Goal: Information Seeking & Learning: Learn about a topic

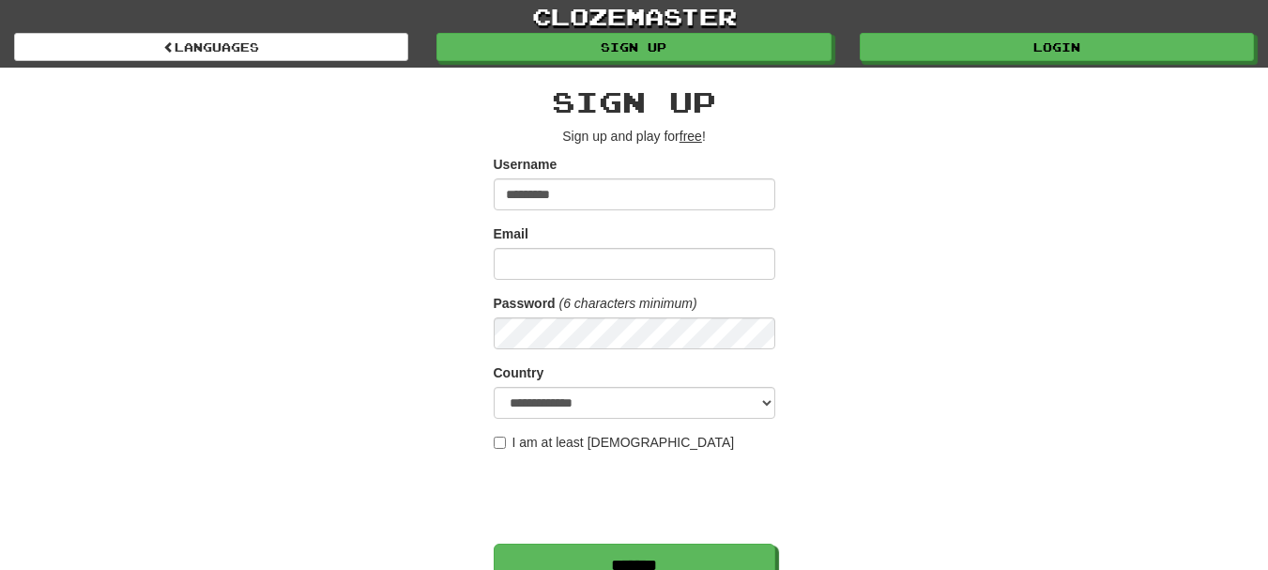
type input "*********"
click at [542, 276] on input "Email" at bounding box center [634, 264] width 281 height 32
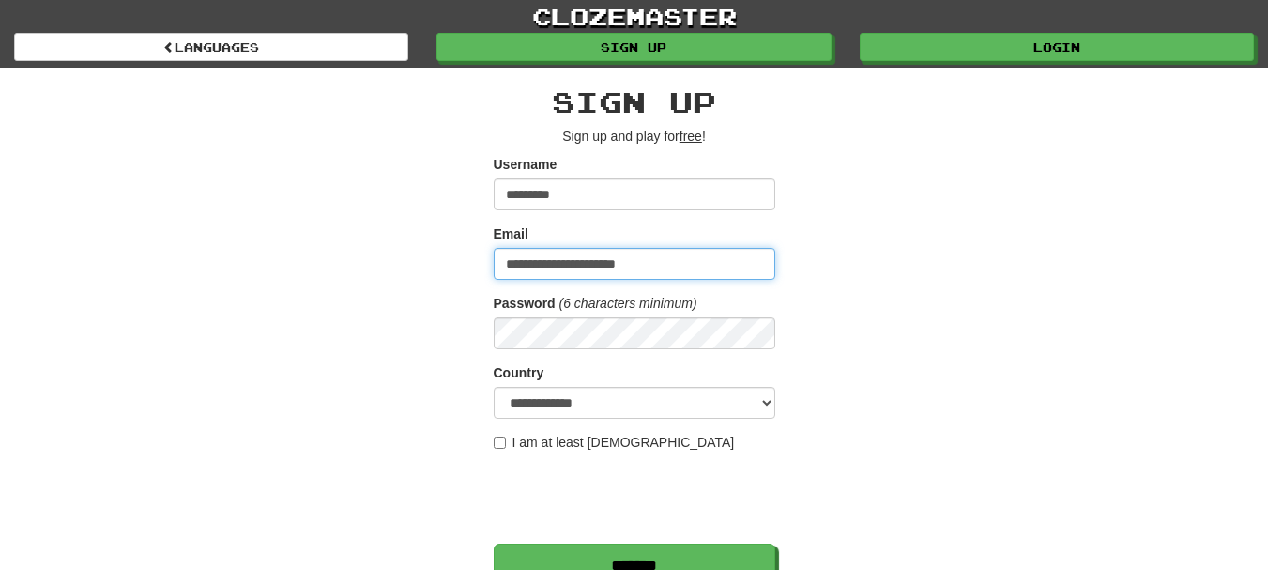
type input "**********"
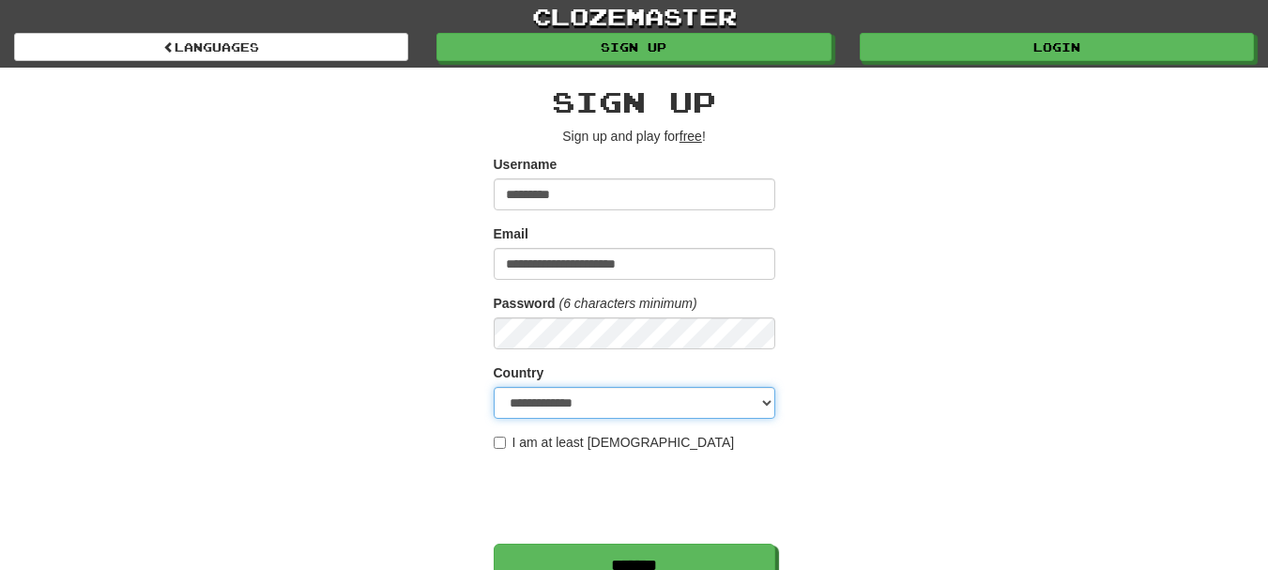
click at [763, 404] on select "**********" at bounding box center [634, 403] width 281 height 32
select select "**"
click at [494, 387] on select "**********" at bounding box center [634, 403] width 281 height 32
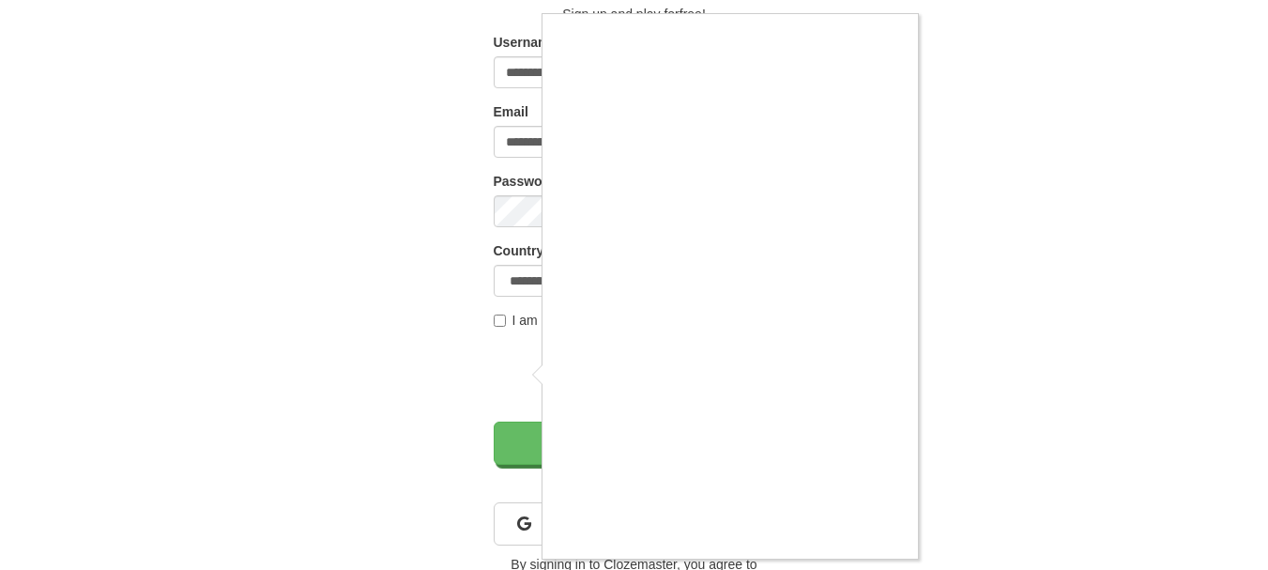
scroll to position [119, 0]
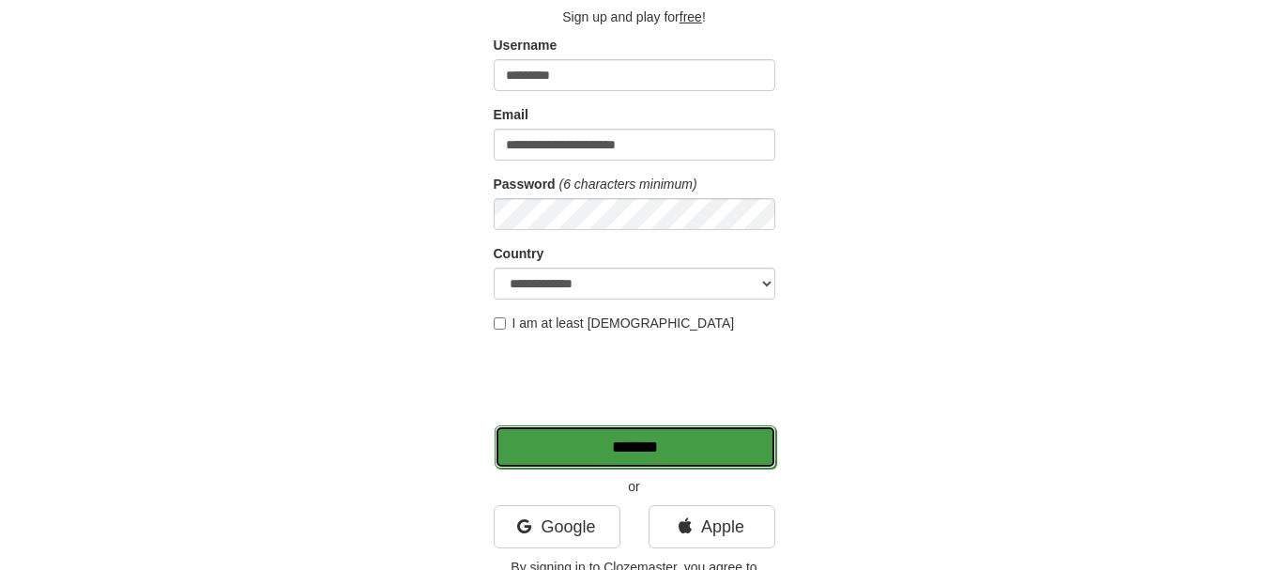
click at [622, 449] on input "*******" at bounding box center [634, 446] width 281 height 43
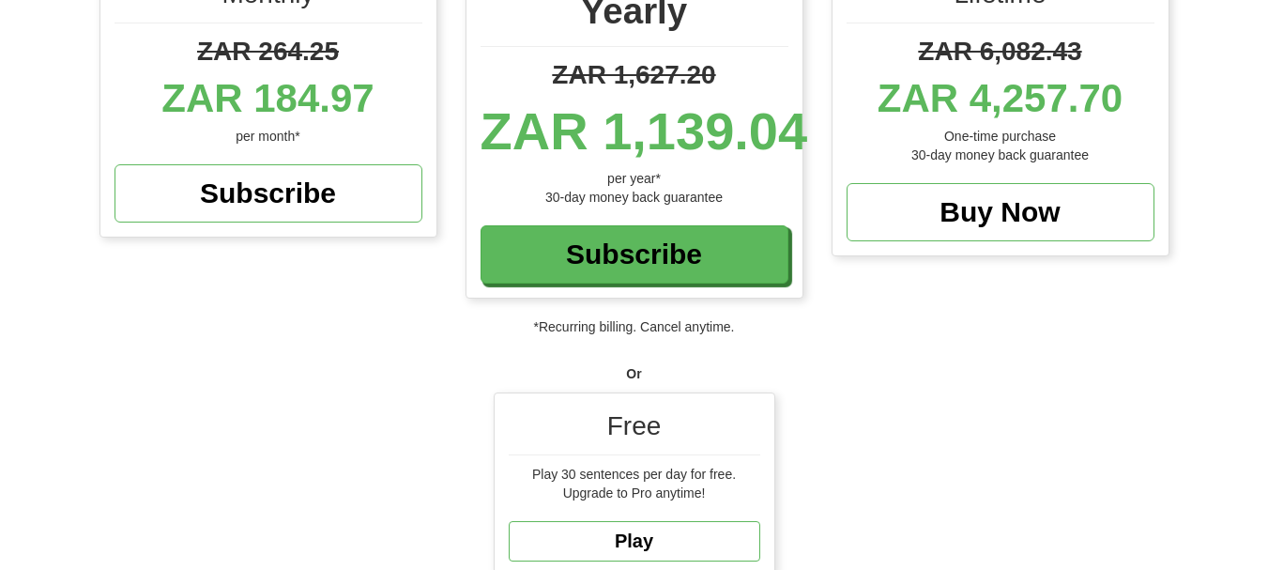
scroll to position [336, 0]
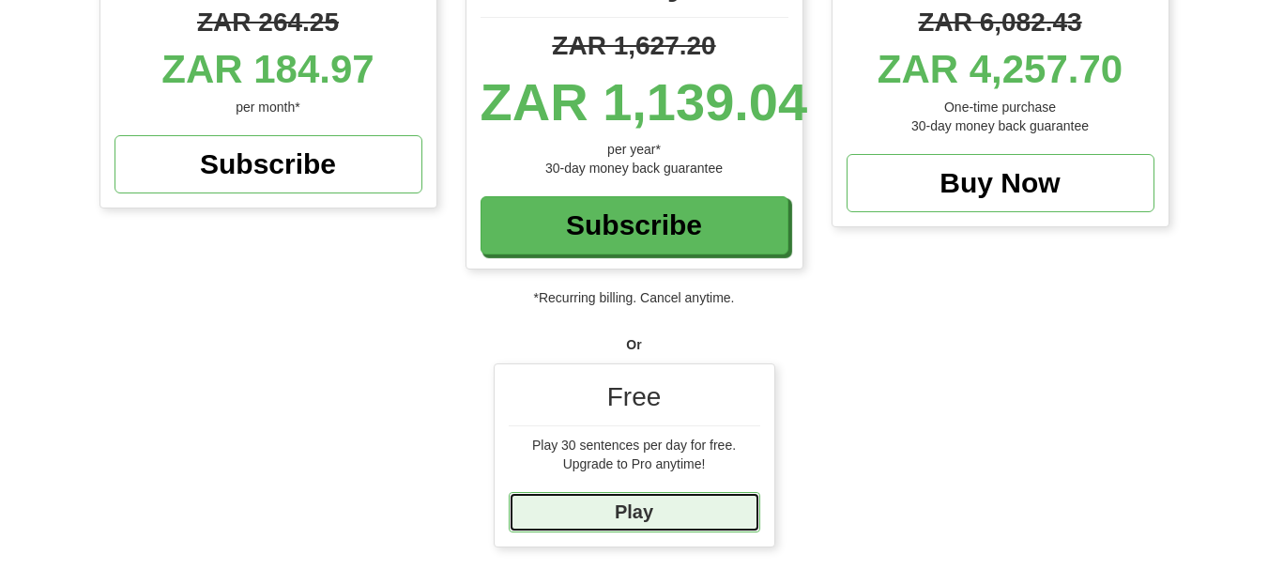
click at [628, 515] on link "Play" at bounding box center [634, 512] width 251 height 40
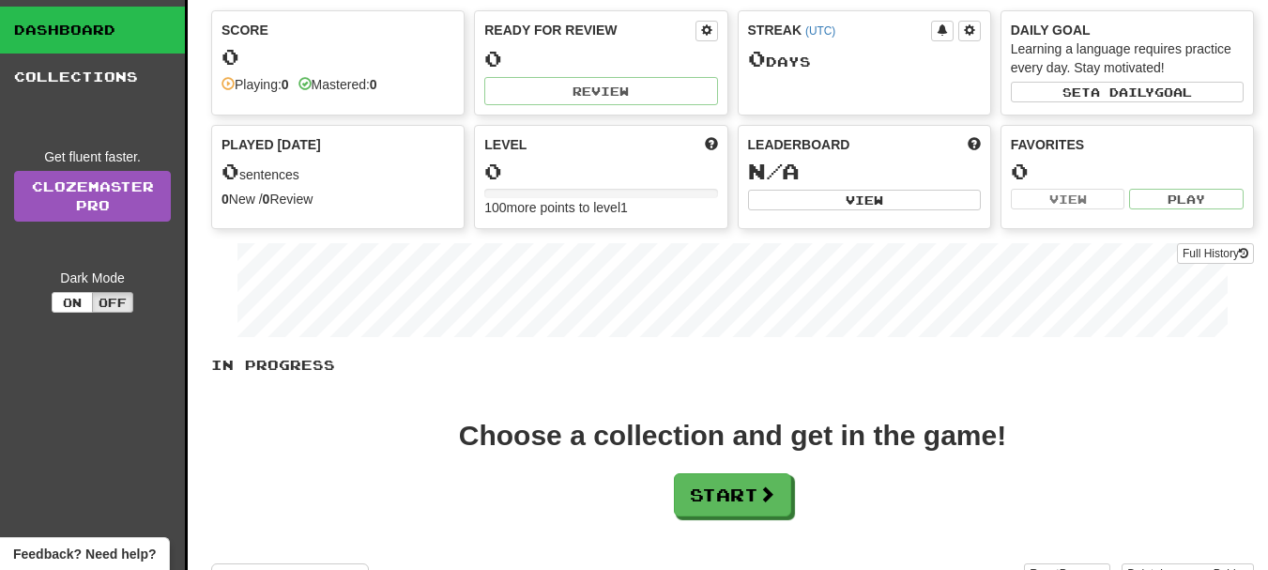
scroll to position [466, 0]
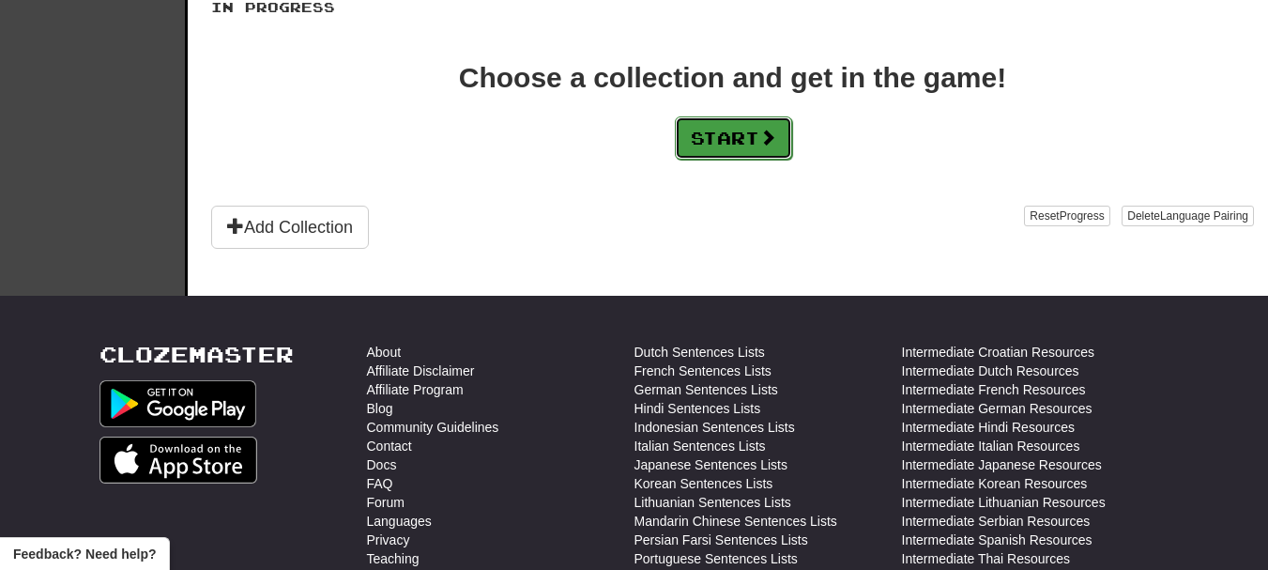
click at [701, 146] on button "Start" at bounding box center [733, 137] width 117 height 43
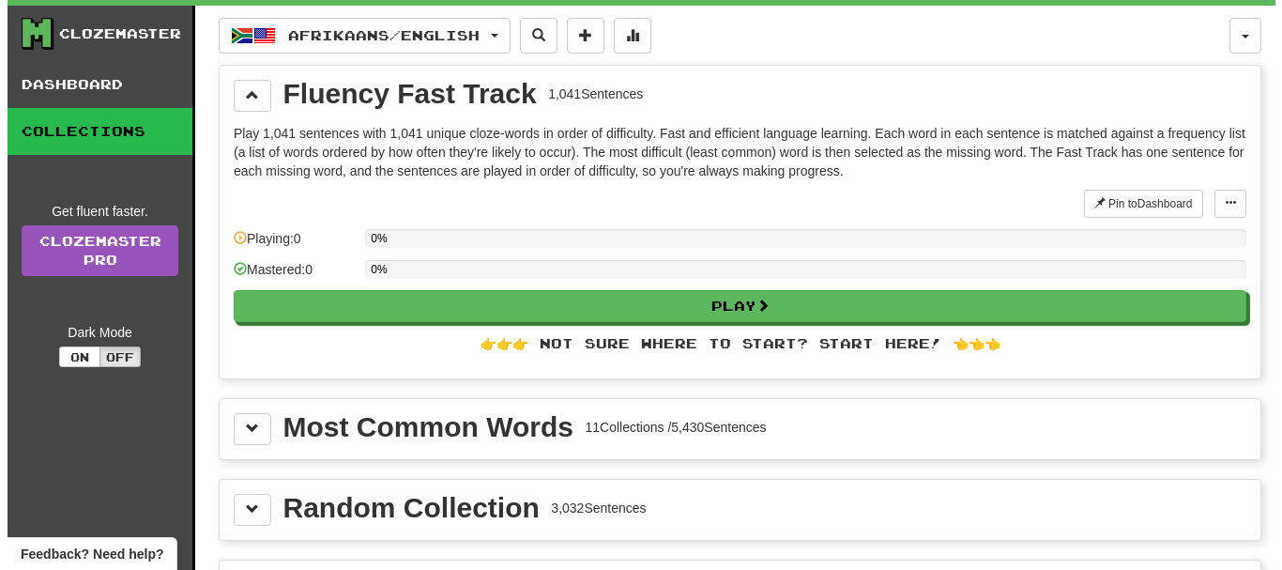
scroll to position [176, 0]
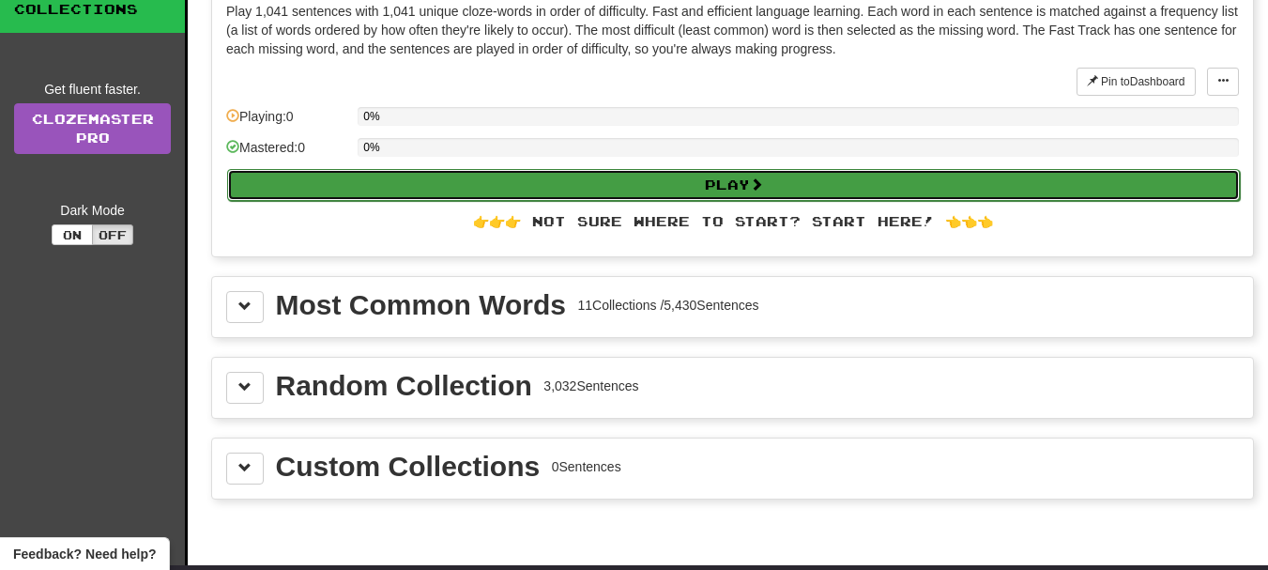
click at [648, 170] on button "Play" at bounding box center [733, 185] width 1012 height 32
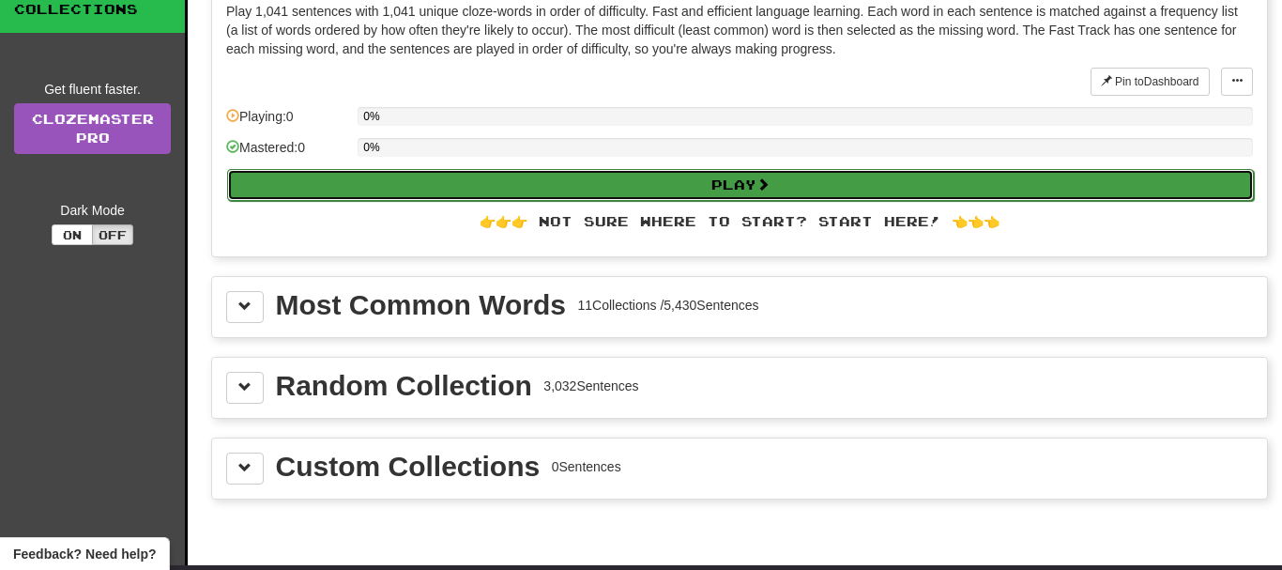
select select "**"
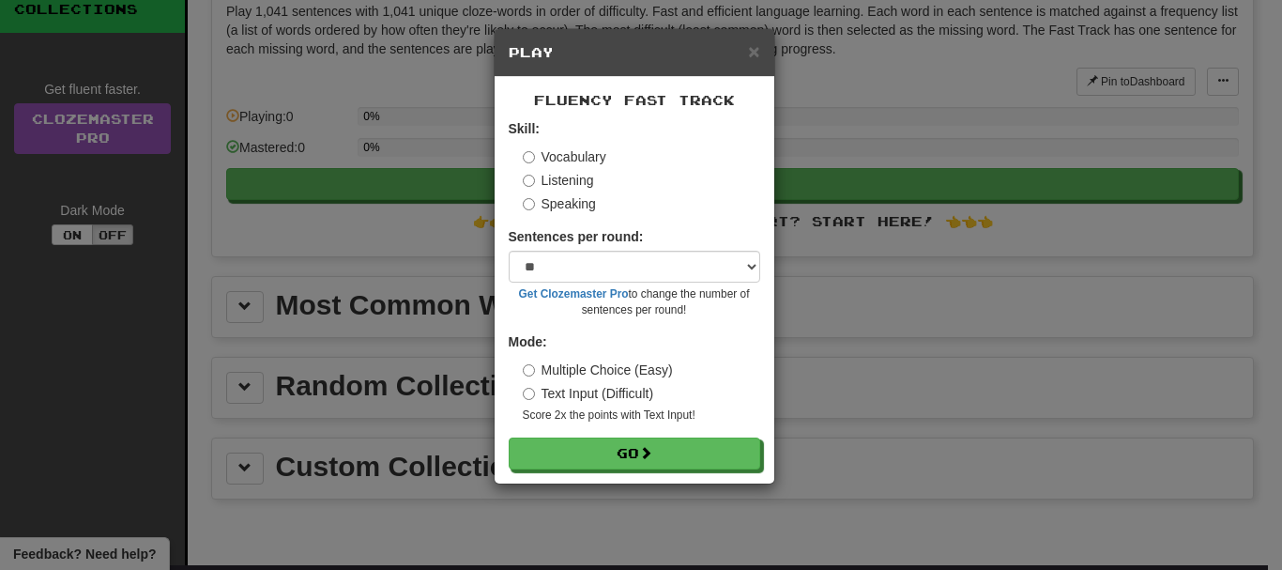
click at [535, 392] on label "Text Input (Difficult)" at bounding box center [588, 393] width 131 height 19
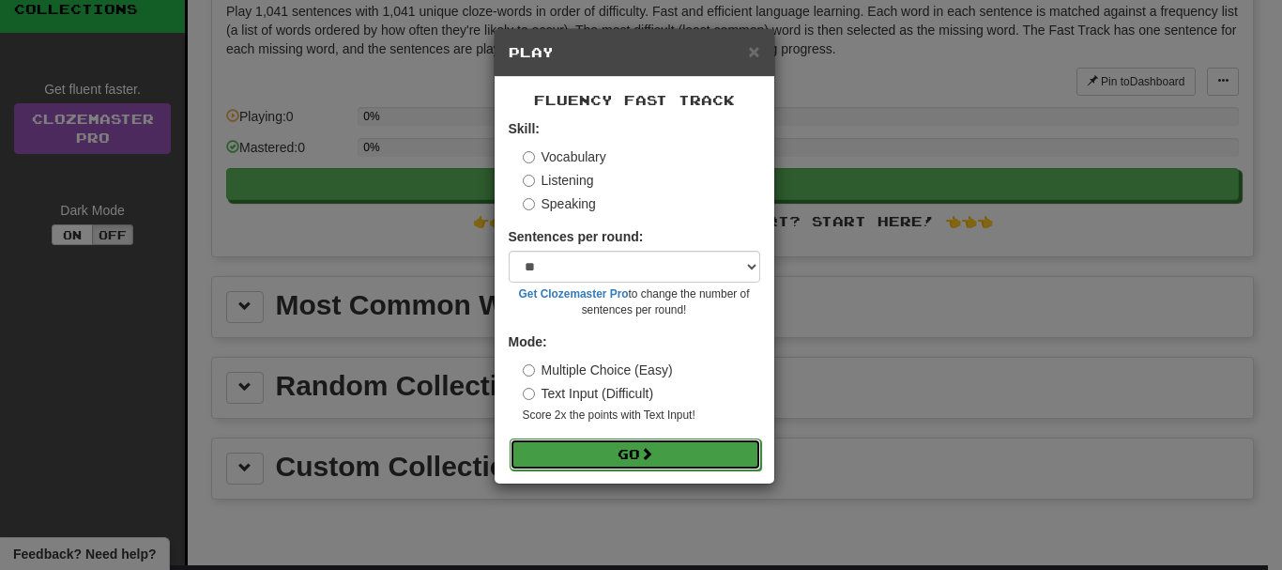
click at [623, 453] on button "Go" at bounding box center [635, 454] width 251 height 32
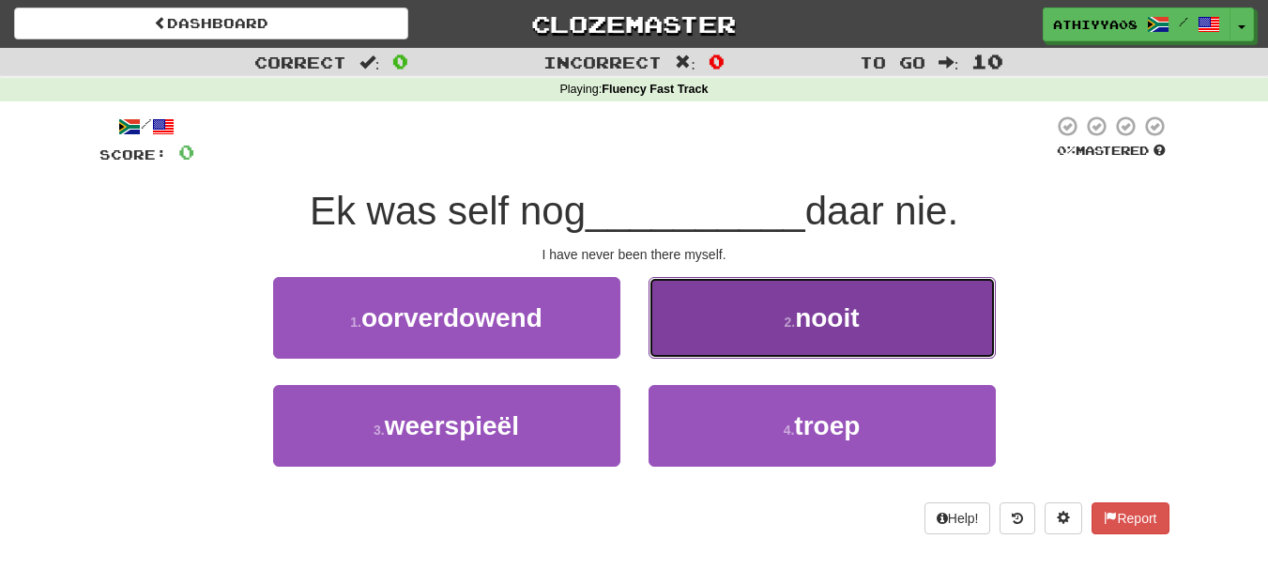
click at [799, 326] on span "nooit" at bounding box center [827, 317] width 64 height 29
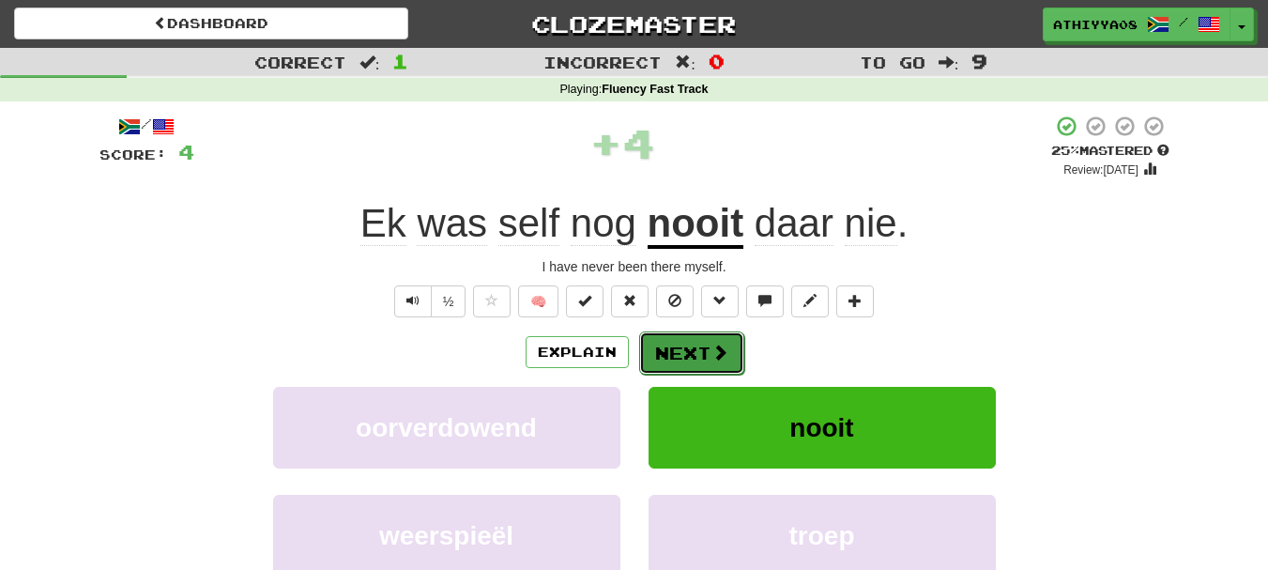
click at [687, 353] on button "Next" at bounding box center [691, 352] width 105 height 43
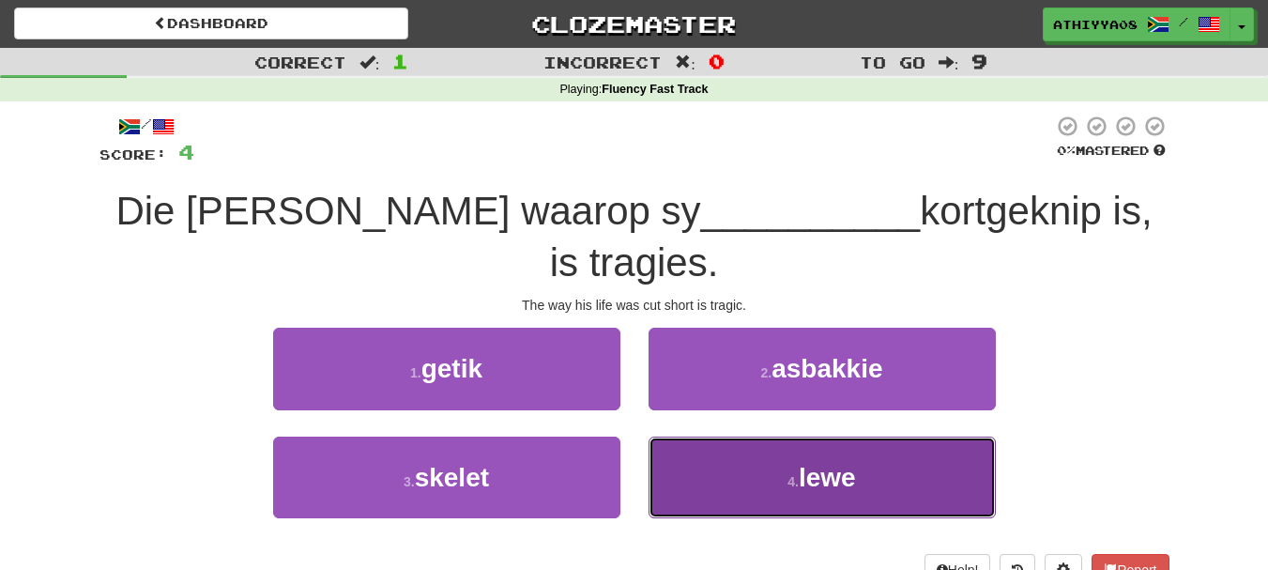
click at [787, 474] on small "4 ." at bounding box center [792, 481] width 11 height 15
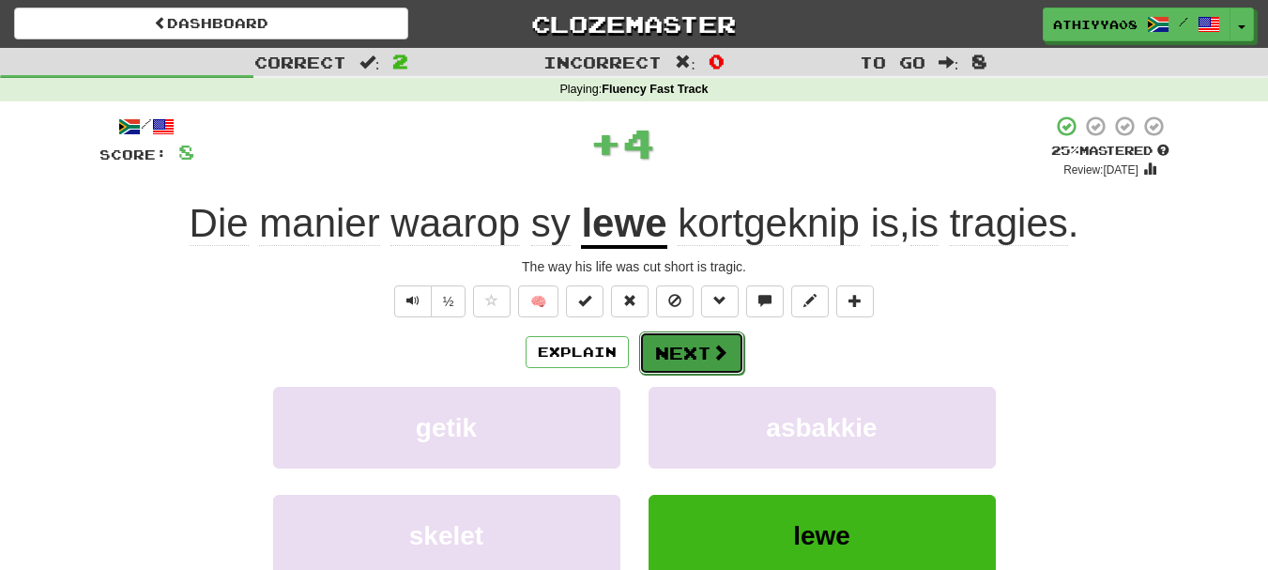
click at [711, 356] on span at bounding box center [719, 351] width 17 height 17
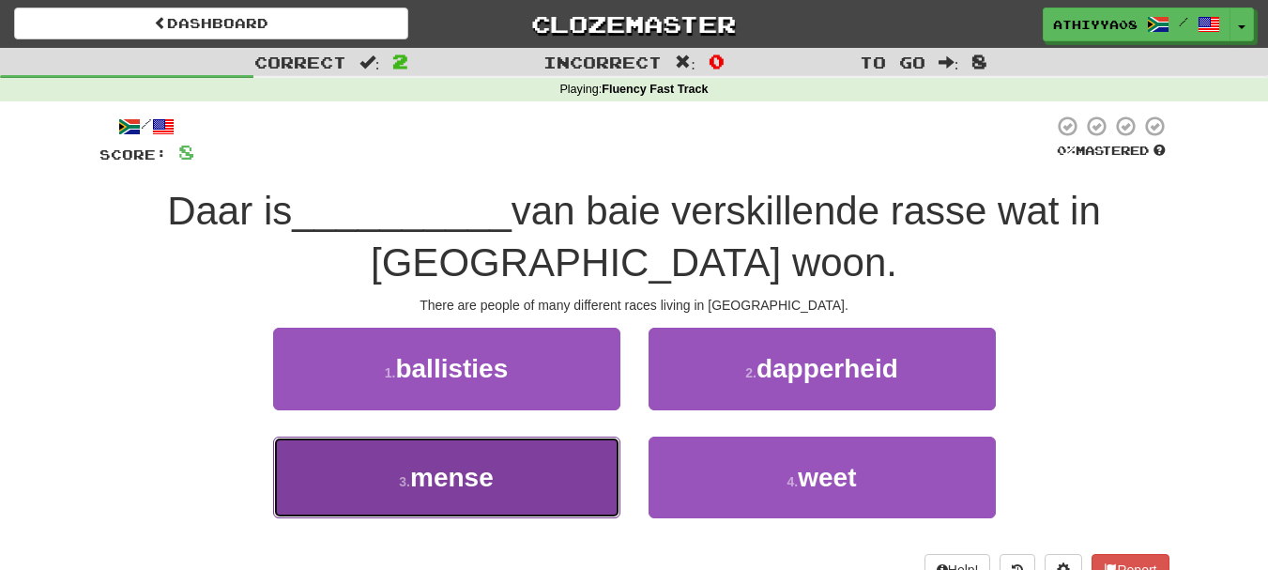
click at [394, 480] on button "3 . mense" at bounding box center [446, 477] width 347 height 82
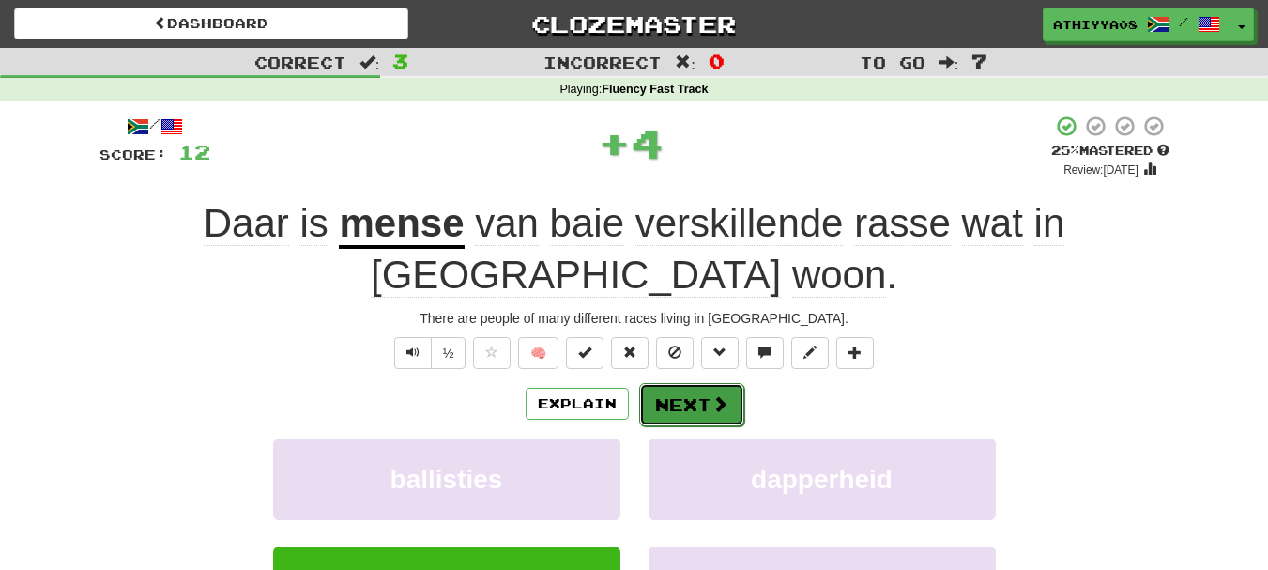
click at [661, 402] on button "Next" at bounding box center [691, 404] width 105 height 43
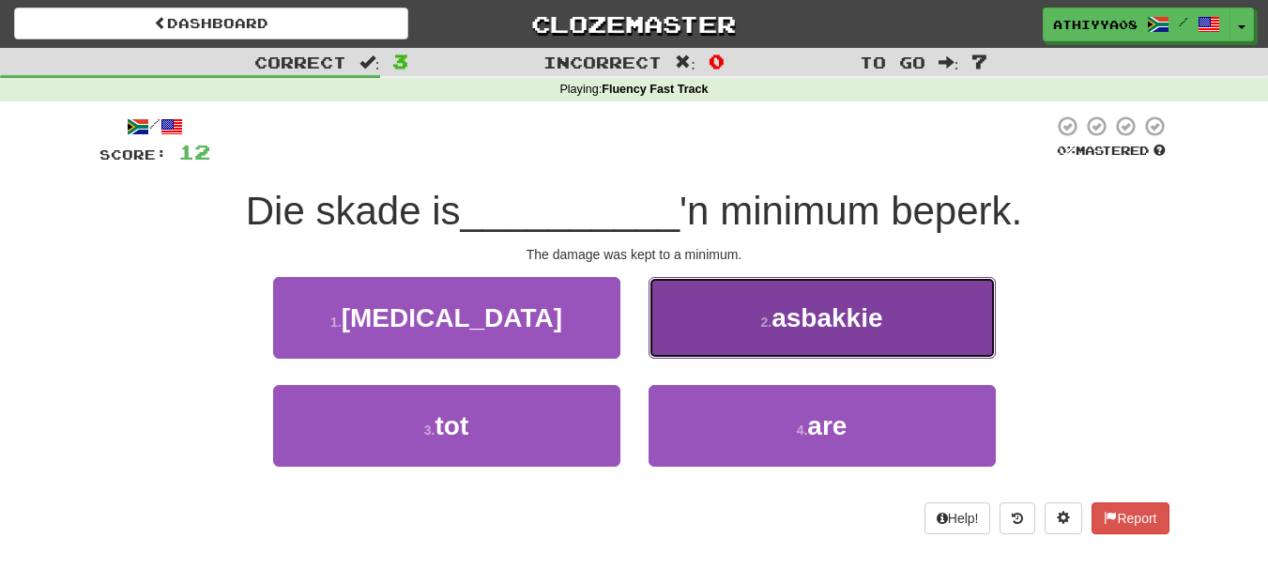
click at [803, 298] on button "2 . asbakkie" at bounding box center [821, 318] width 347 height 82
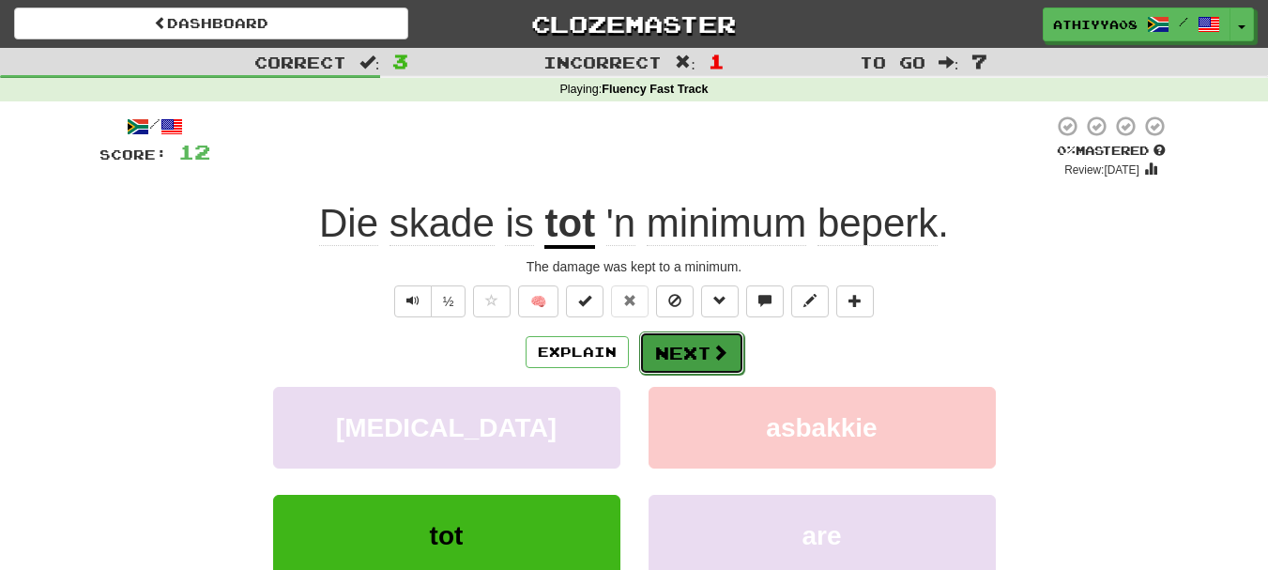
click at [699, 353] on button "Next" at bounding box center [691, 352] width 105 height 43
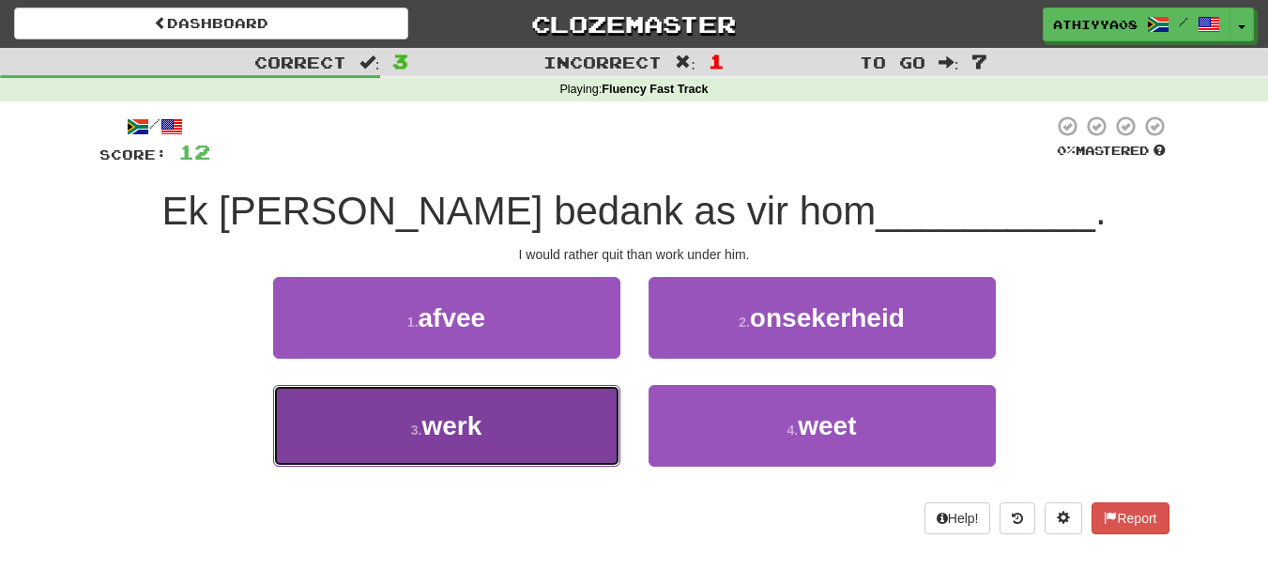
click at [357, 447] on button "3 . werk" at bounding box center [446, 426] width 347 height 82
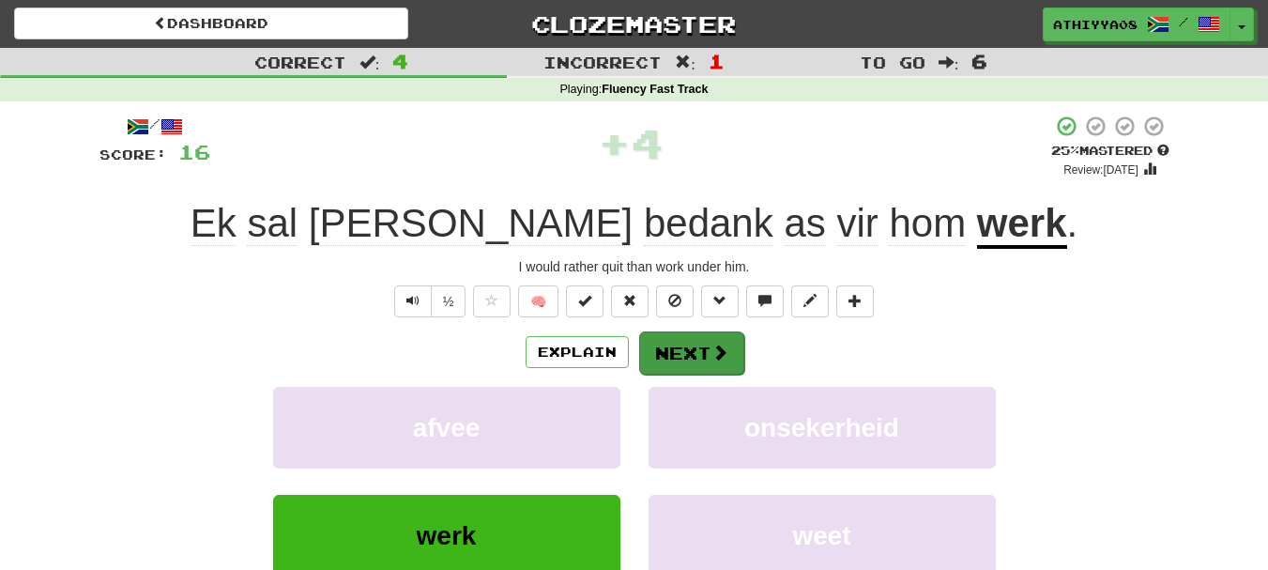
drag, startPoint x: 678, startPoint y: 381, endPoint x: 695, endPoint y: 354, distance: 32.0
click at [695, 354] on div "Explain Next afvee onsekerheid werk weet Learn more: afvee onsekerheid werk weet" at bounding box center [634, 480] width 1070 height 301
click at [695, 354] on button "Next" at bounding box center [691, 352] width 105 height 43
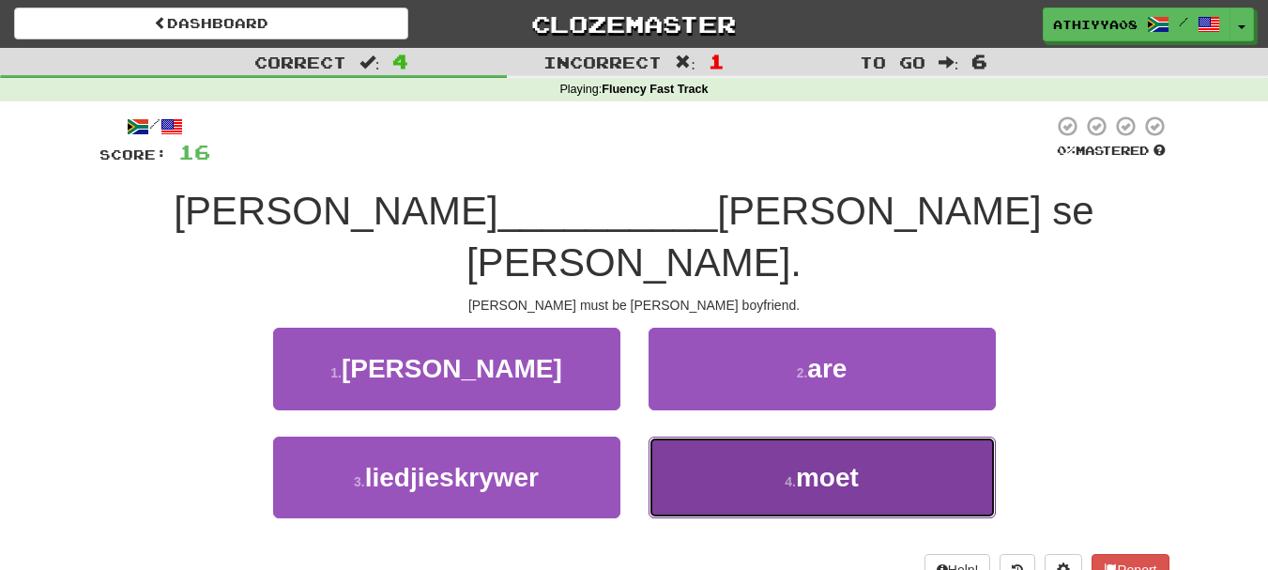
click at [813, 463] on span "moet" at bounding box center [827, 477] width 63 height 29
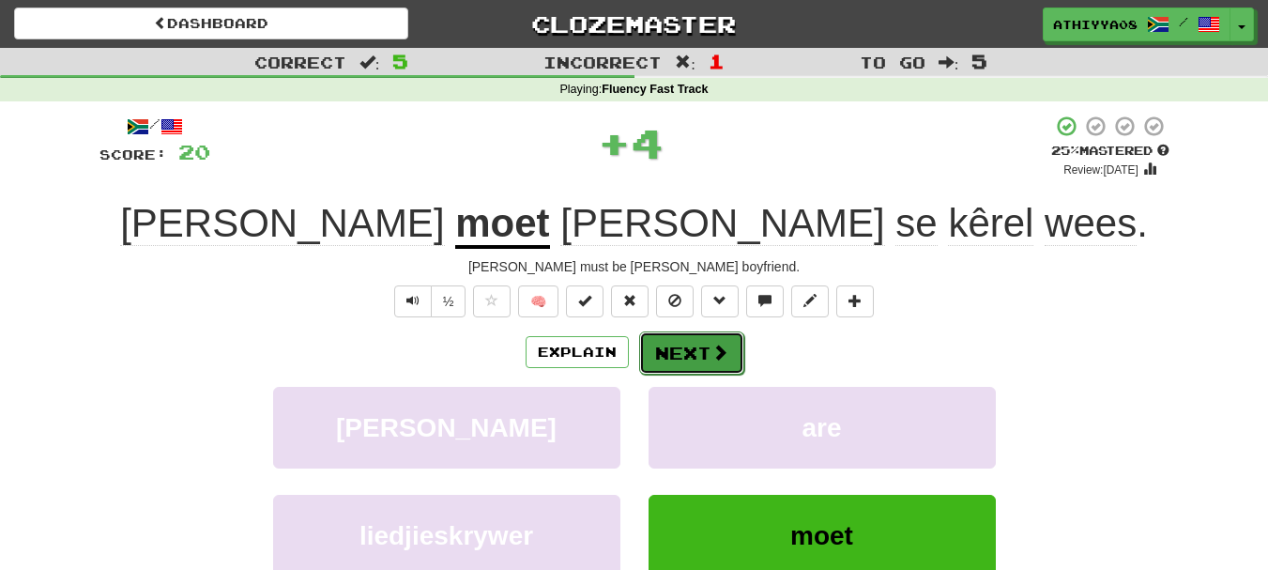
click at [663, 350] on button "Next" at bounding box center [691, 352] width 105 height 43
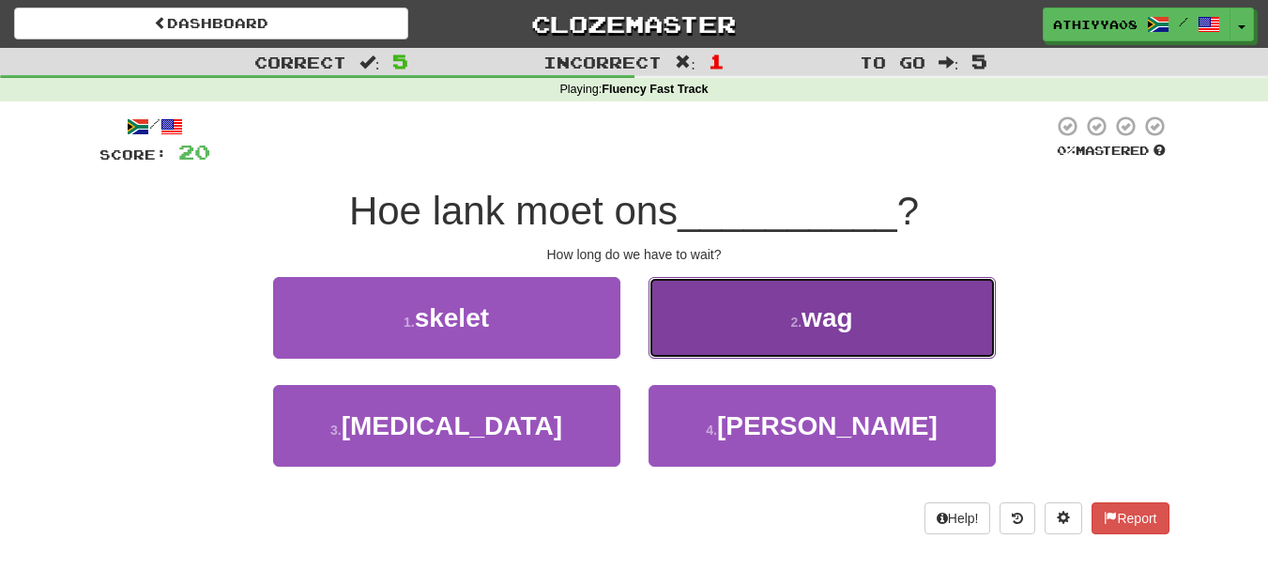
click at [890, 349] on button "2 . wag" at bounding box center [821, 318] width 347 height 82
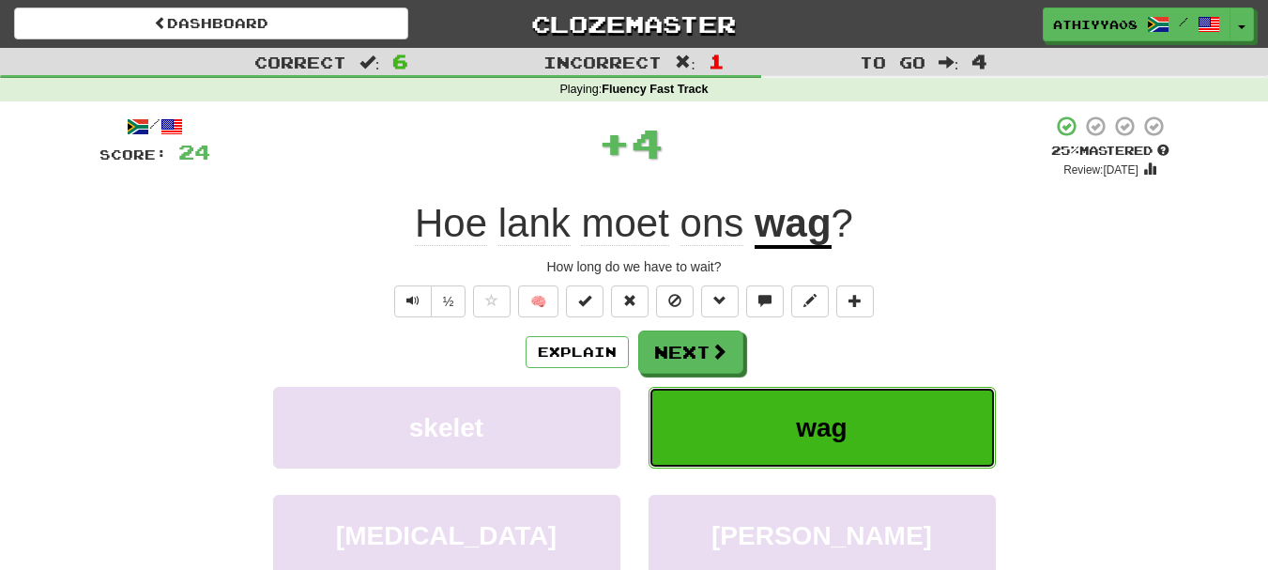
click at [690, 463] on button "wag" at bounding box center [821, 428] width 347 height 82
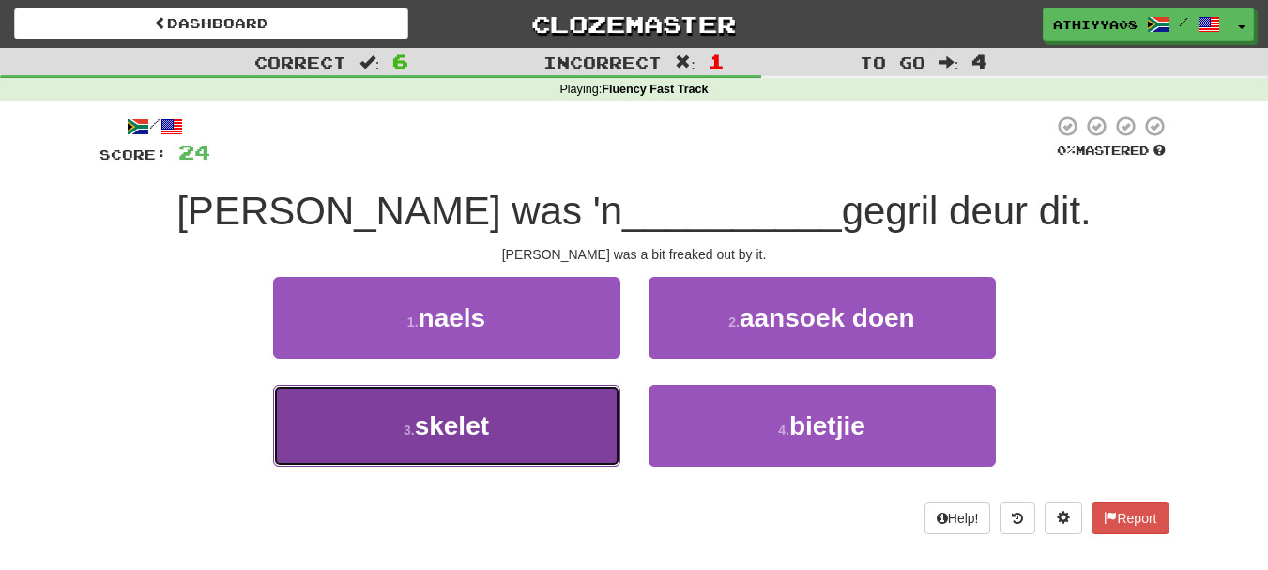
click at [483, 421] on span "skelet" at bounding box center [452, 425] width 74 height 29
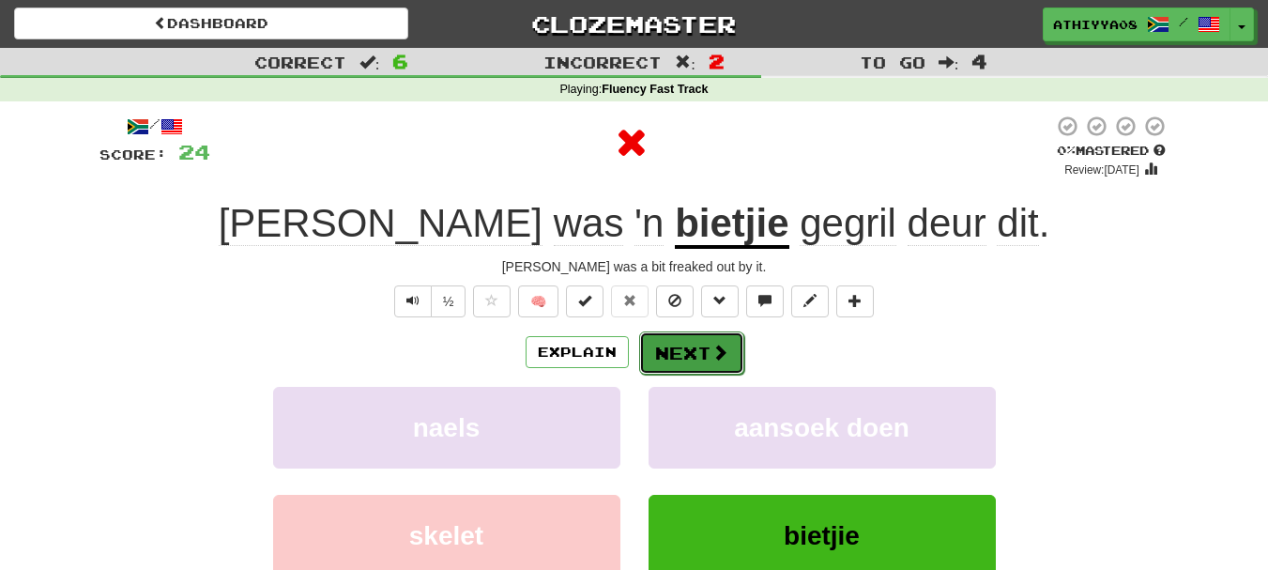
click at [669, 357] on button "Next" at bounding box center [691, 352] width 105 height 43
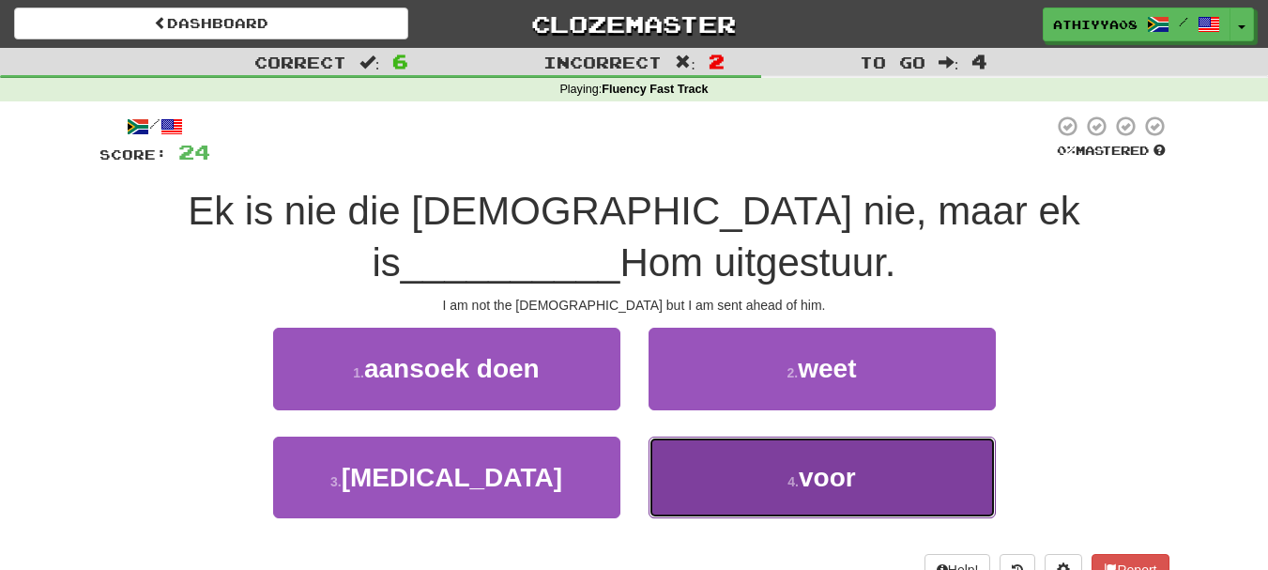
click at [849, 467] on span "voor" at bounding box center [826, 477] width 57 height 29
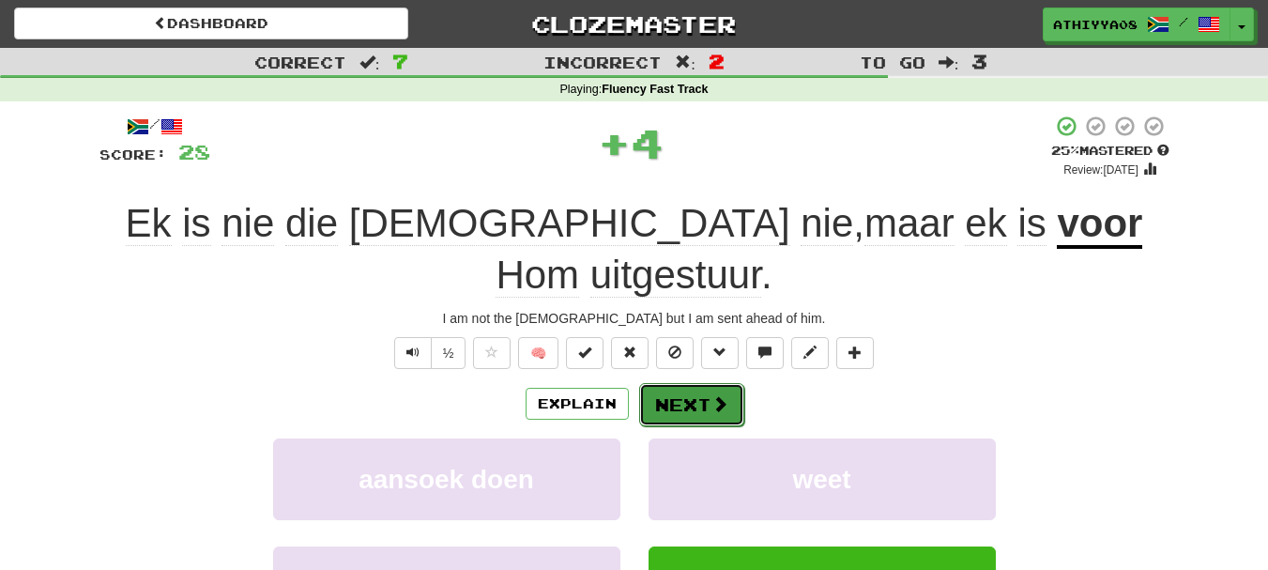
click at [713, 383] on button "Next" at bounding box center [691, 404] width 105 height 43
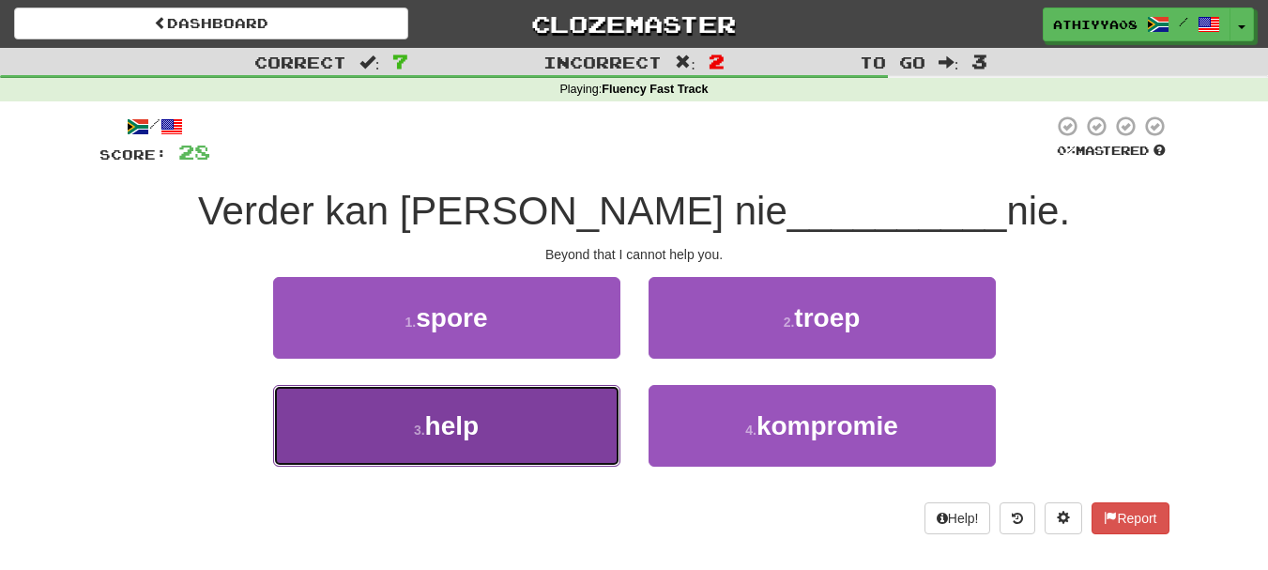
click at [537, 419] on button "3 . help" at bounding box center [446, 426] width 347 height 82
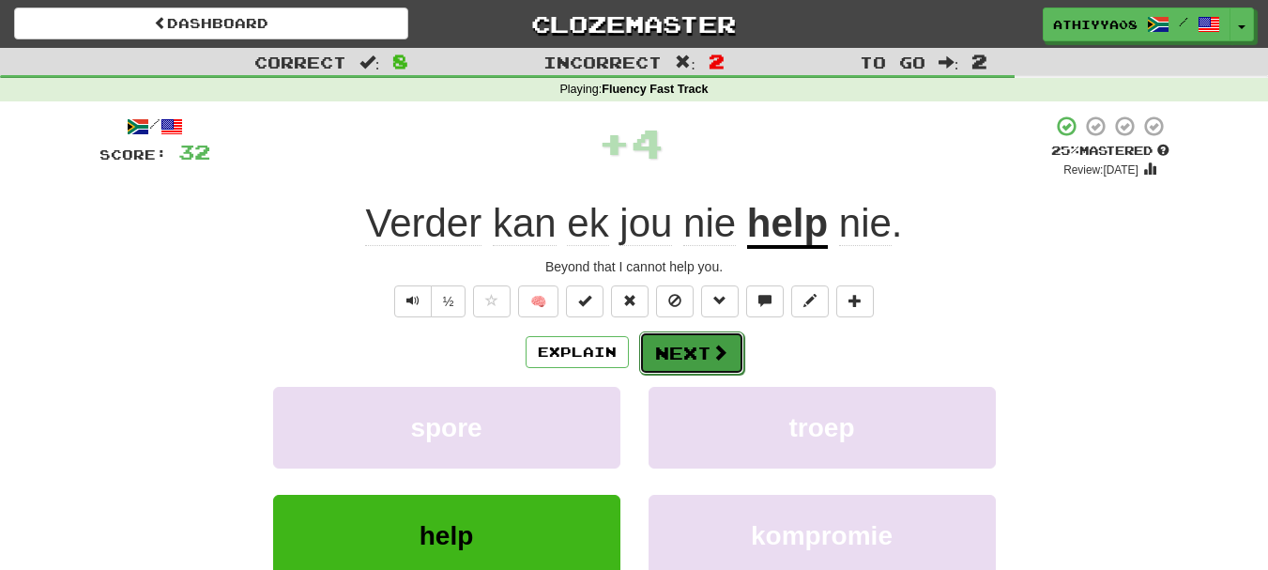
click at [675, 354] on button "Next" at bounding box center [691, 352] width 105 height 43
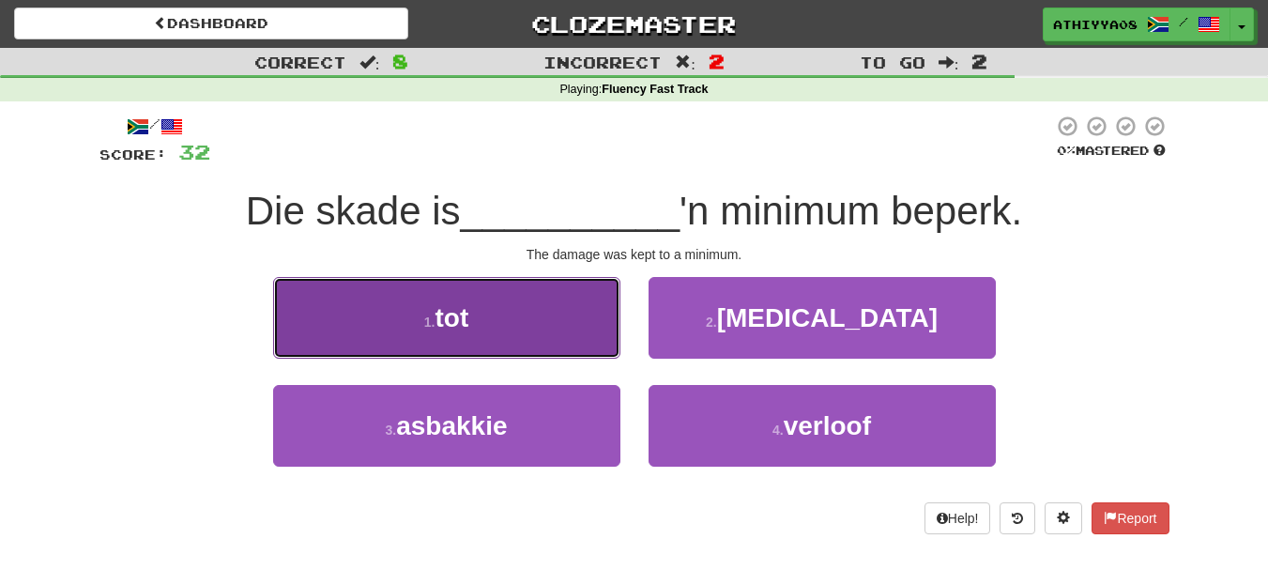
click at [524, 329] on button "1 . tot" at bounding box center [446, 318] width 347 height 82
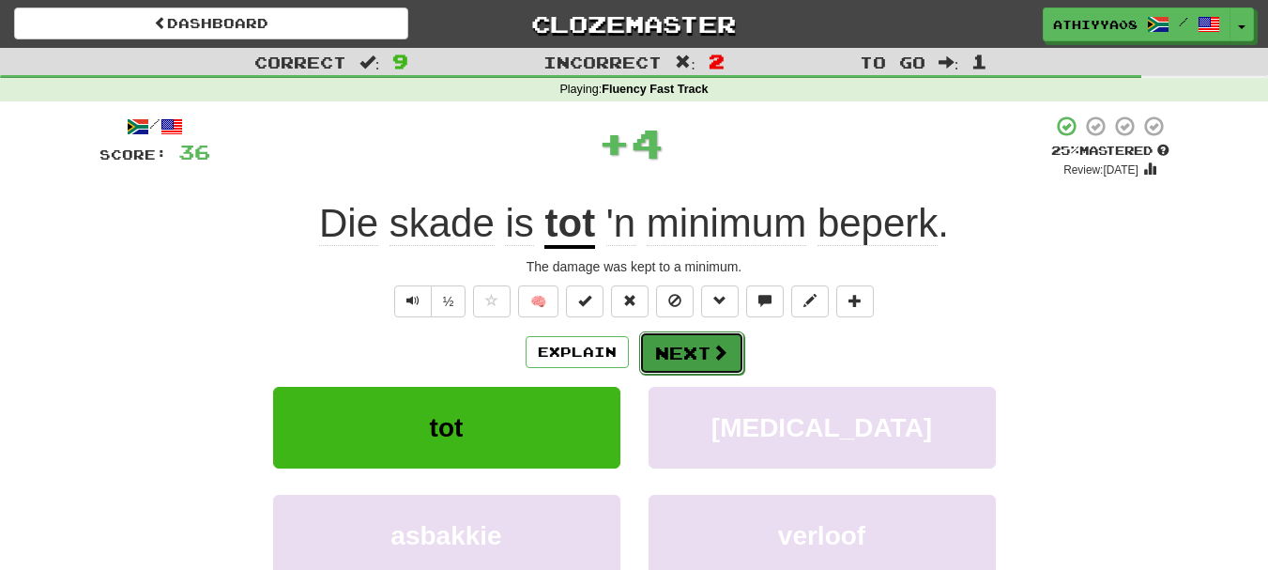
click at [711, 357] on span at bounding box center [719, 351] width 17 height 17
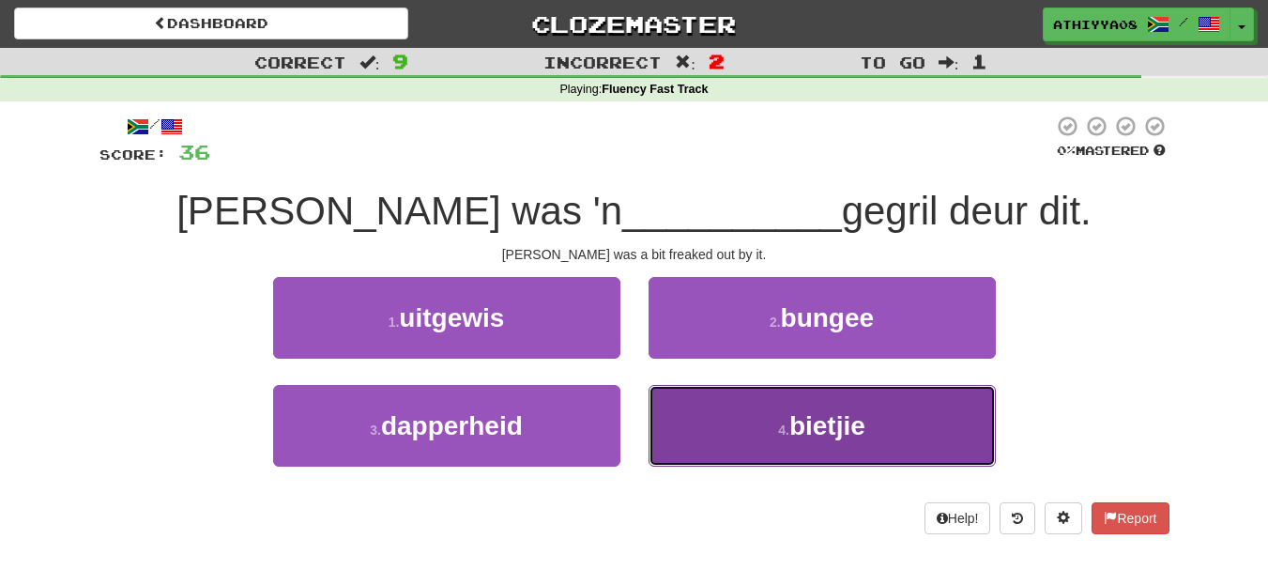
click at [842, 452] on button "4 . bietjie" at bounding box center [821, 426] width 347 height 82
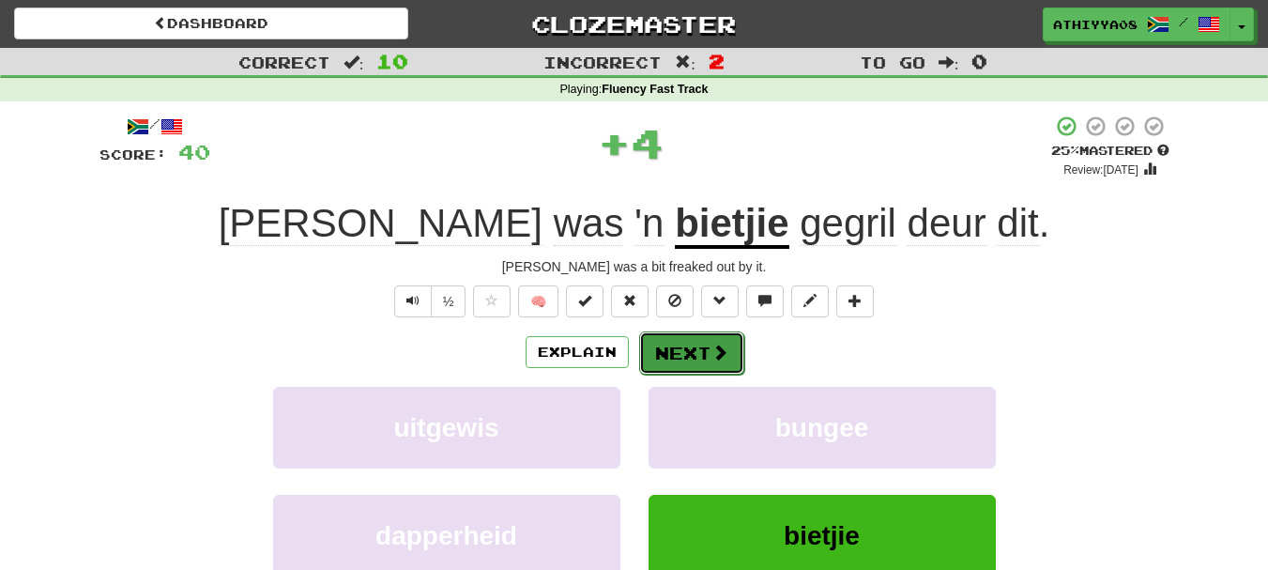
click at [694, 350] on button "Next" at bounding box center [691, 352] width 105 height 43
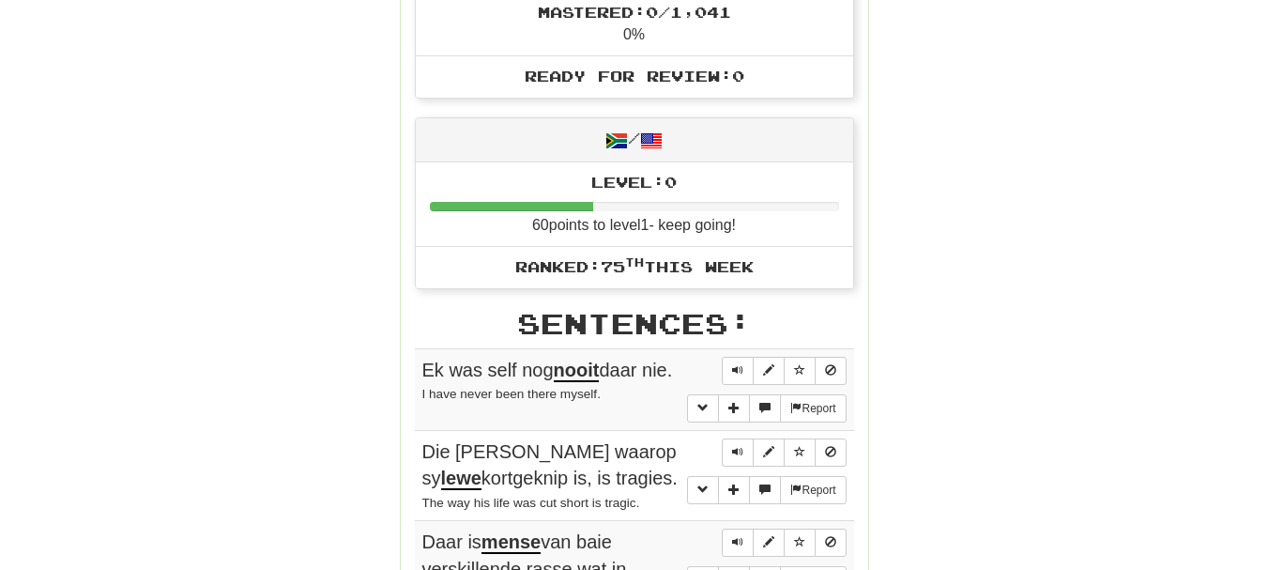
scroll to position [786, 0]
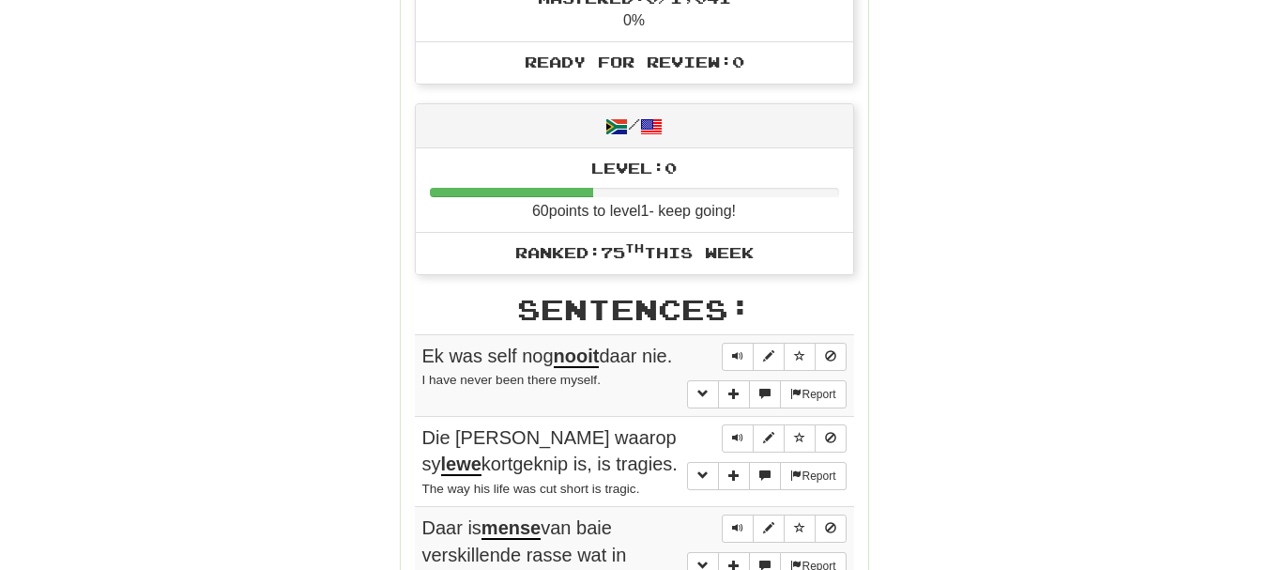
drag, startPoint x: 1267, startPoint y: 200, endPoint x: 1196, endPoint y: 189, distance: 71.3
click at [1196, 189] on div "Correct : 10 Incorrect : 2 To go : 0 Playing : Fluency Fast Track Round Complet…" at bounding box center [634, 368] width 1268 height 2213
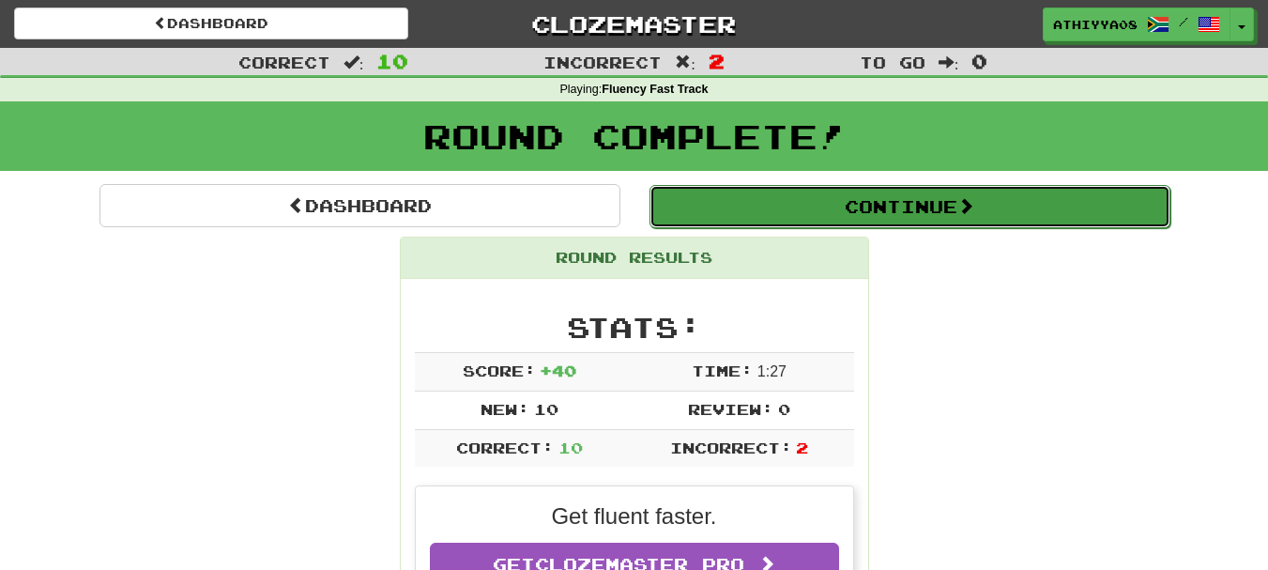
click at [847, 210] on button "Continue" at bounding box center [909, 206] width 521 height 43
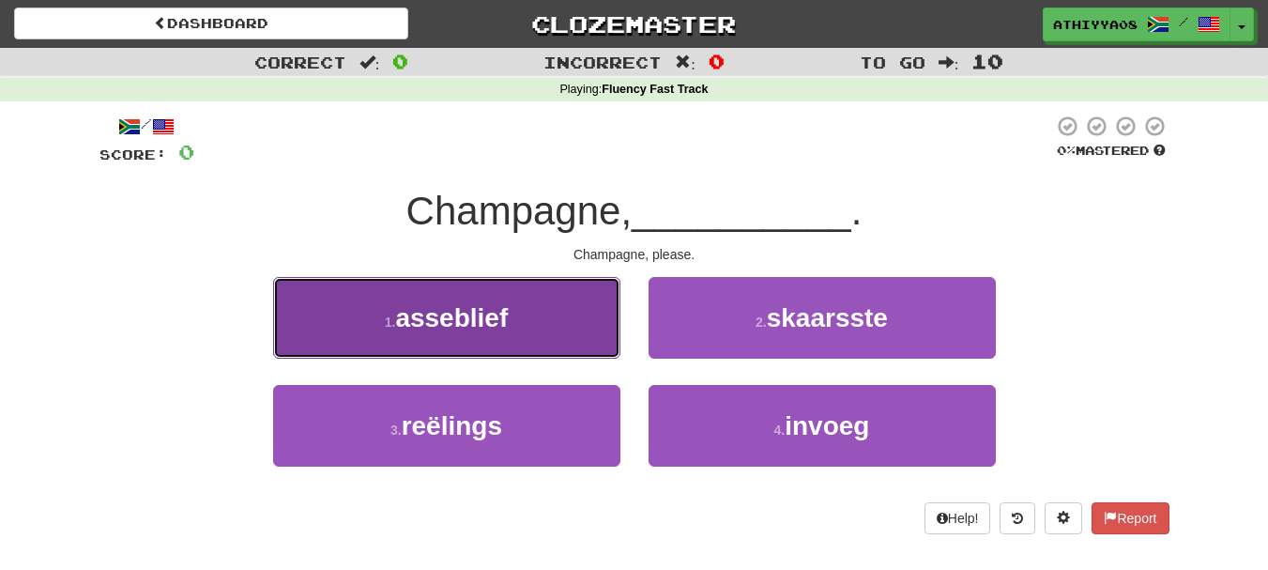
click at [414, 329] on span "asseblief" at bounding box center [451, 317] width 113 height 29
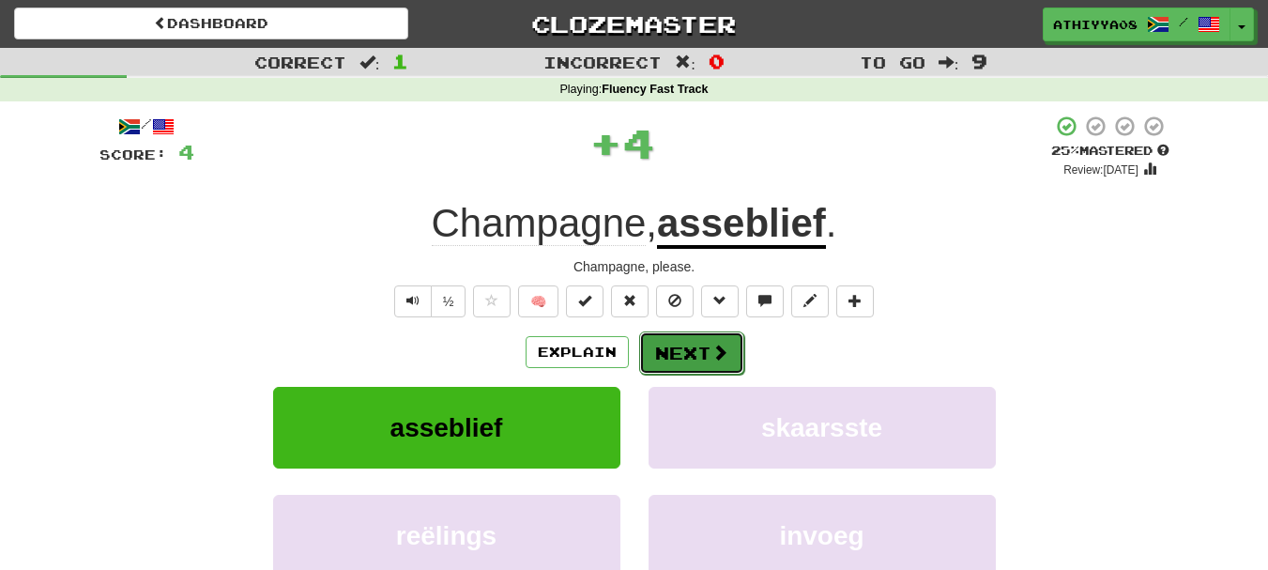
click at [712, 357] on span at bounding box center [719, 351] width 17 height 17
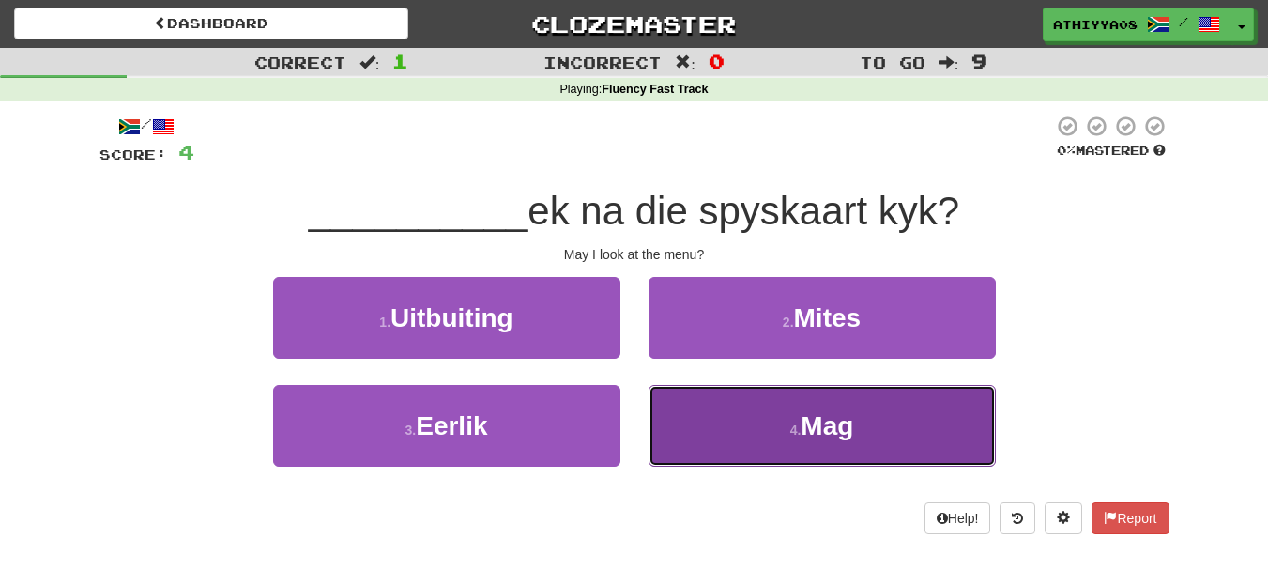
click at [792, 440] on button "4 . Mag" at bounding box center [821, 426] width 347 height 82
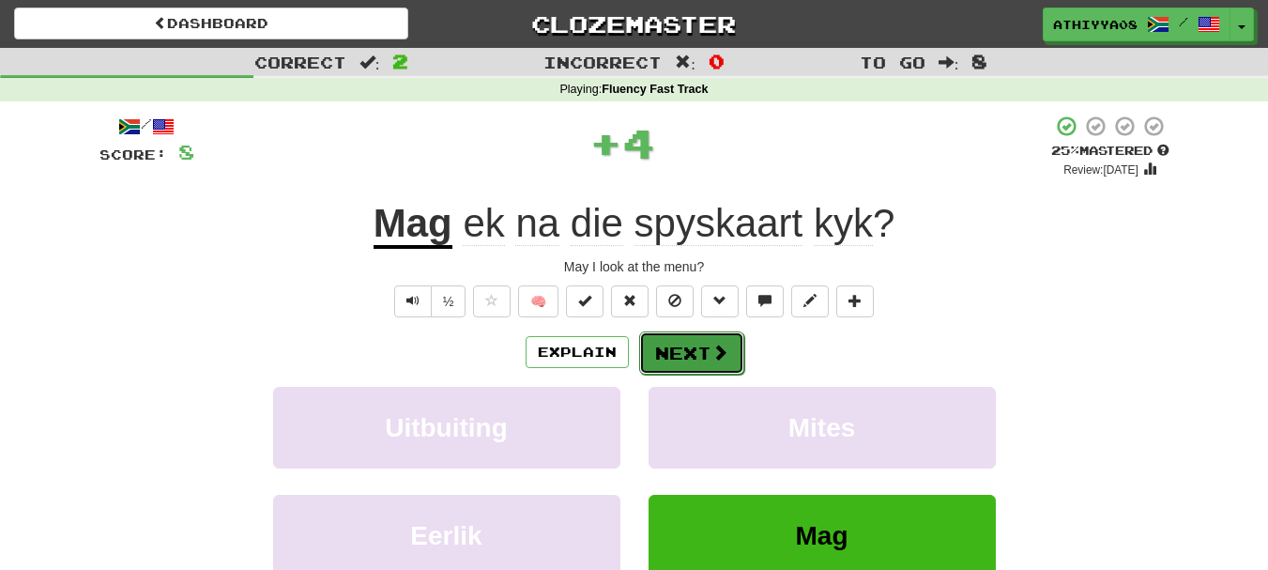
click at [674, 349] on button "Next" at bounding box center [691, 352] width 105 height 43
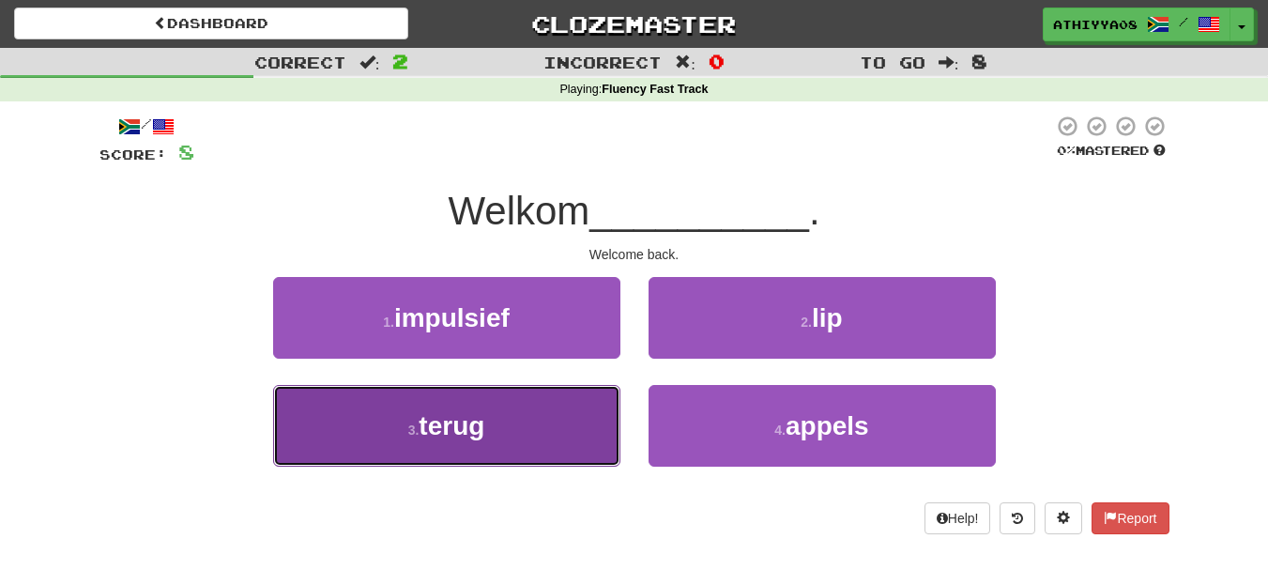
click at [439, 421] on span "terug" at bounding box center [451, 425] width 66 height 29
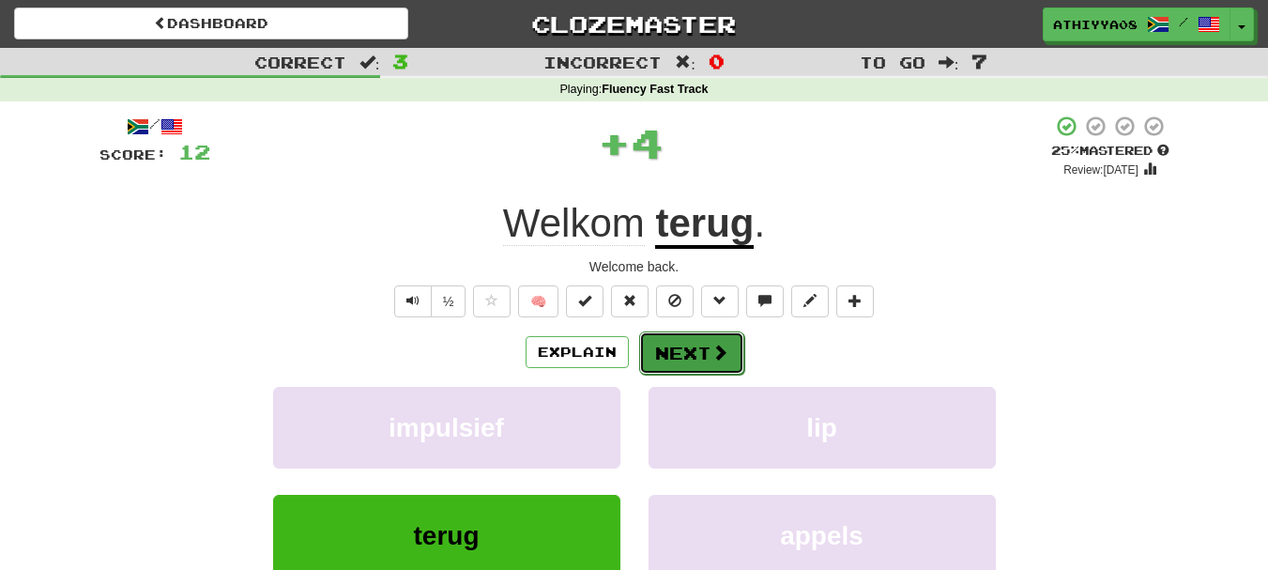
click at [703, 362] on button "Next" at bounding box center [691, 352] width 105 height 43
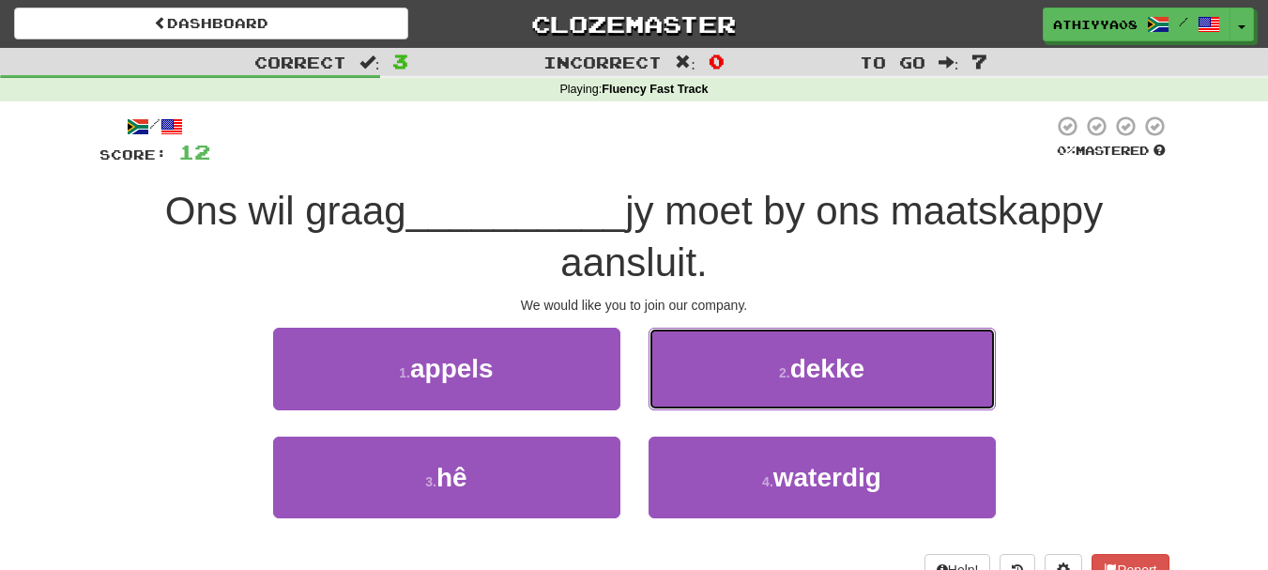
click at [703, 362] on button "2 . dekke" at bounding box center [821, 368] width 347 height 82
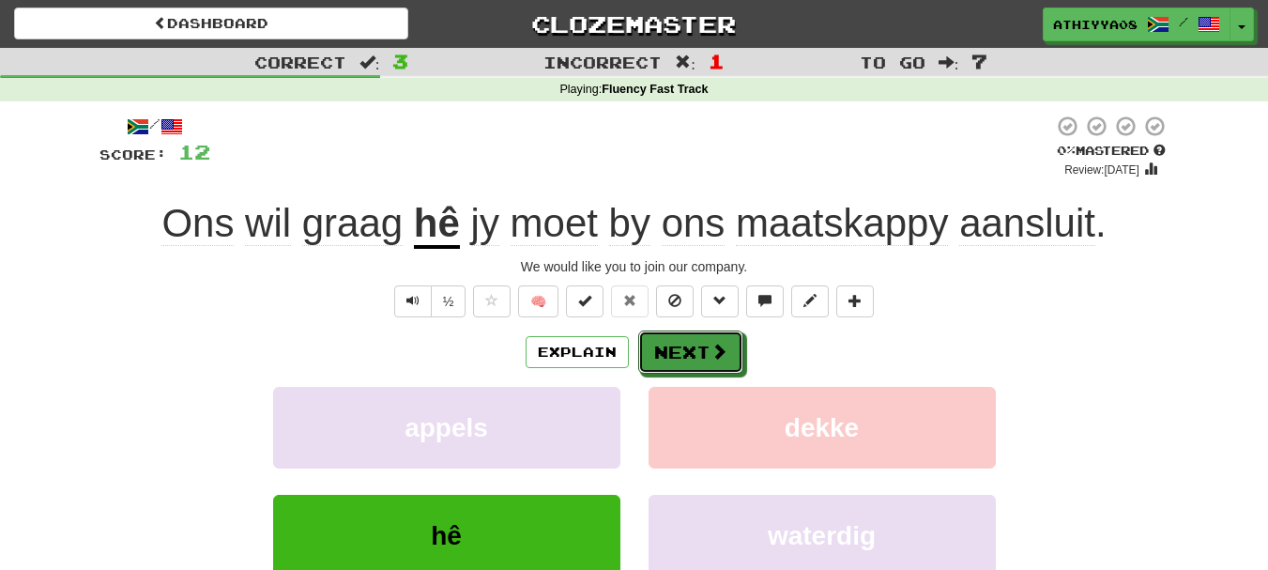
click at [703, 362] on button "Next" at bounding box center [690, 351] width 105 height 43
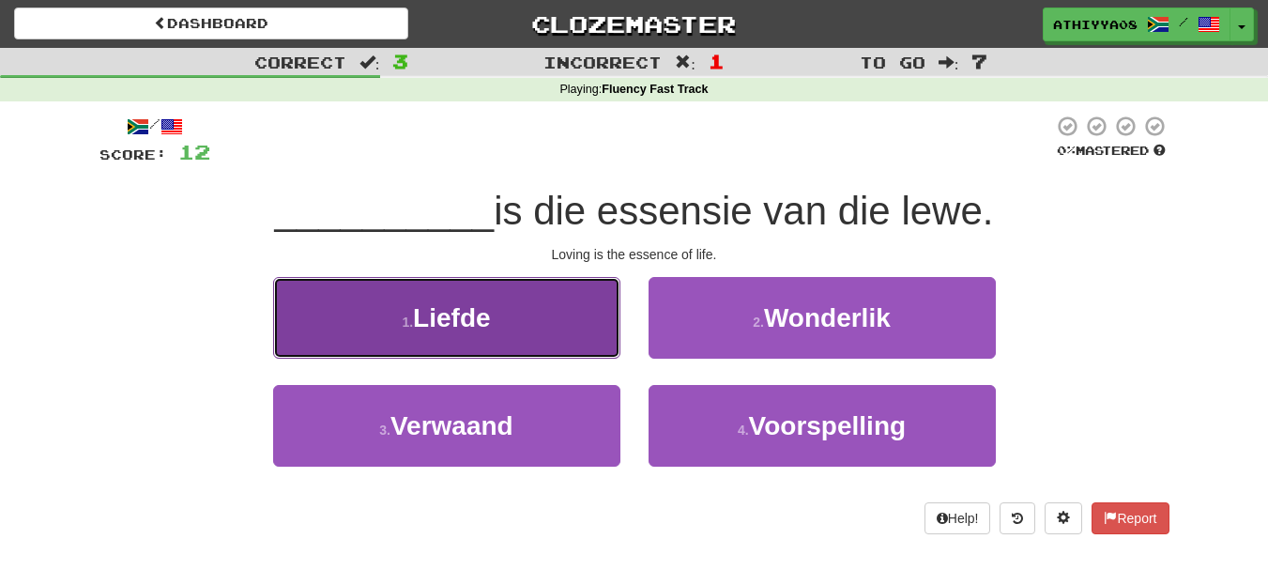
click at [496, 323] on button "1 . Liefde" at bounding box center [446, 318] width 347 height 82
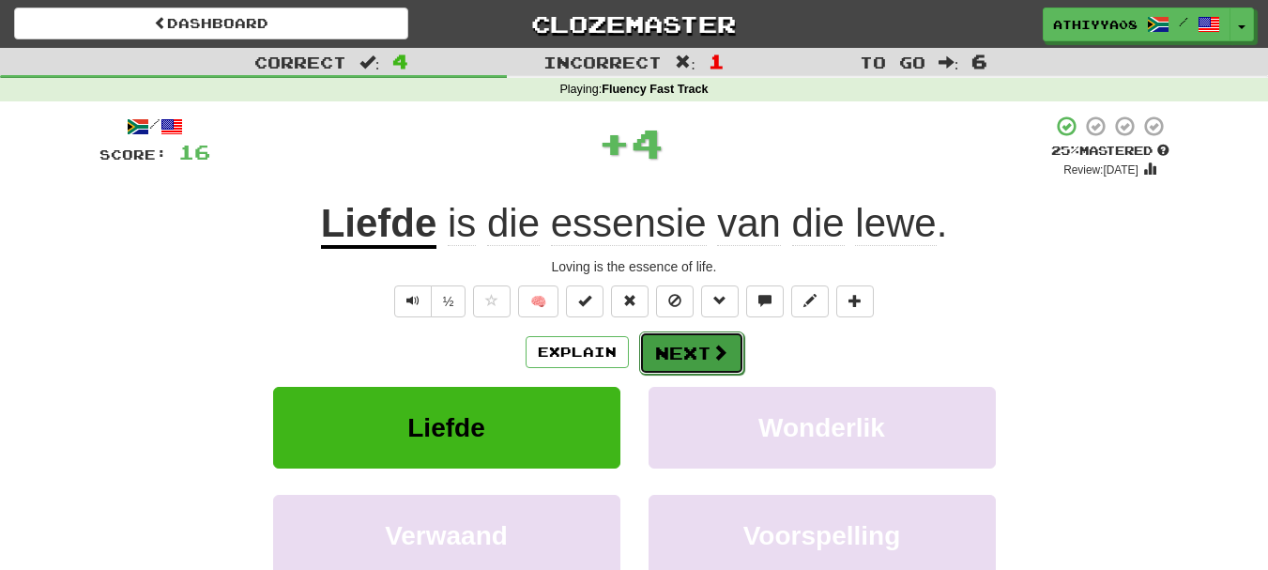
click at [696, 360] on button "Next" at bounding box center [691, 352] width 105 height 43
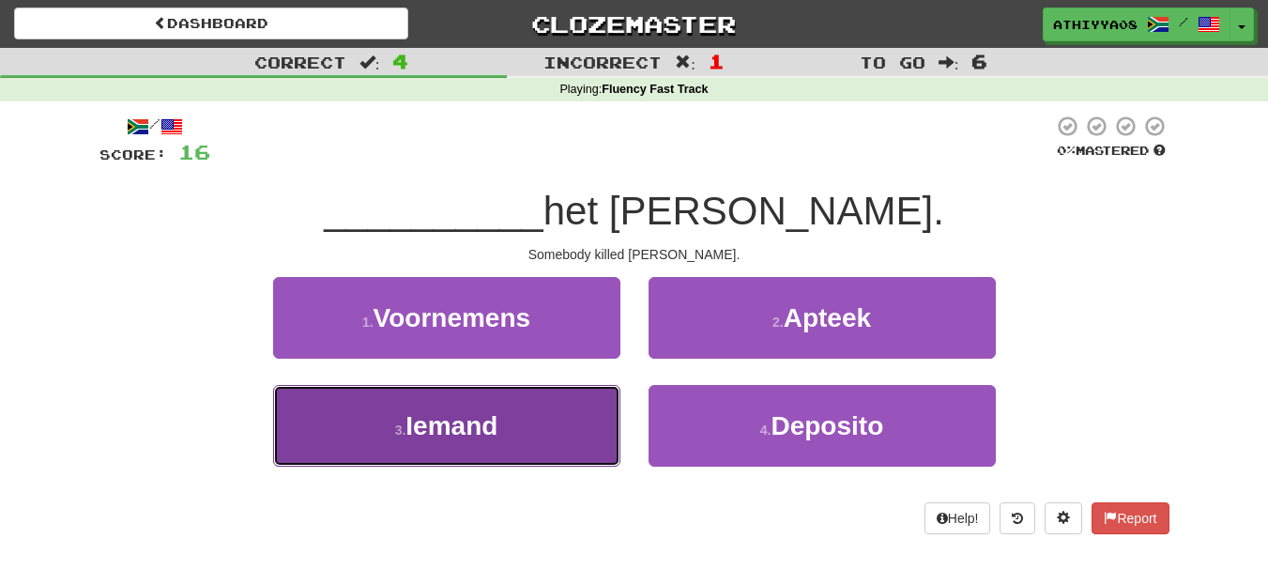
click at [422, 444] on button "3 . Iemand" at bounding box center [446, 426] width 347 height 82
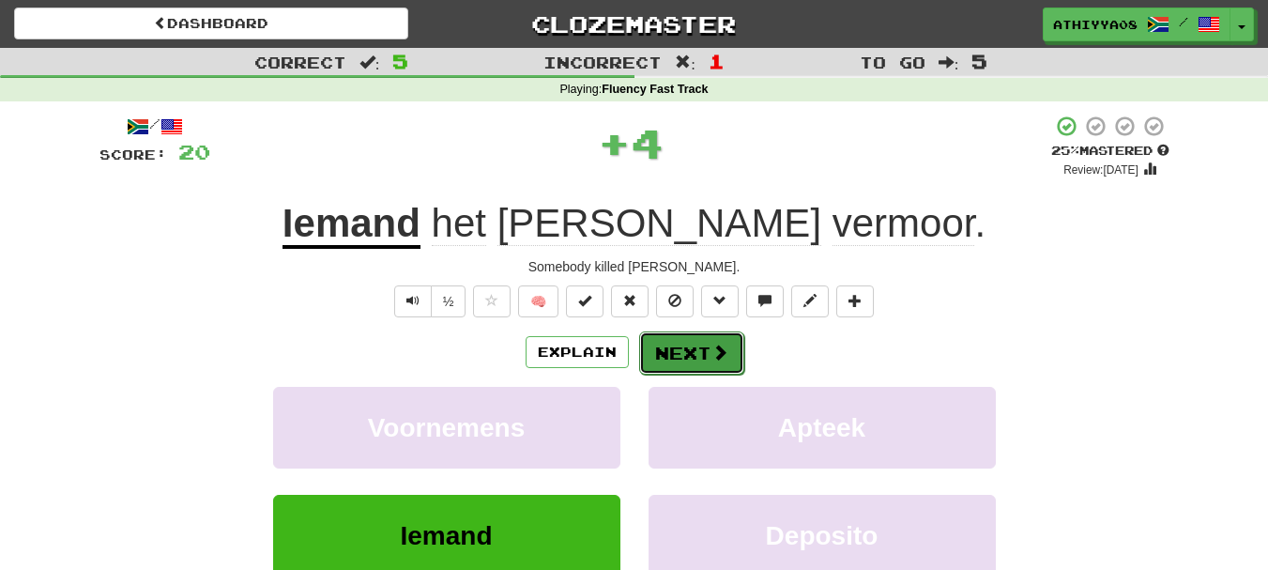
click at [675, 342] on button "Next" at bounding box center [691, 352] width 105 height 43
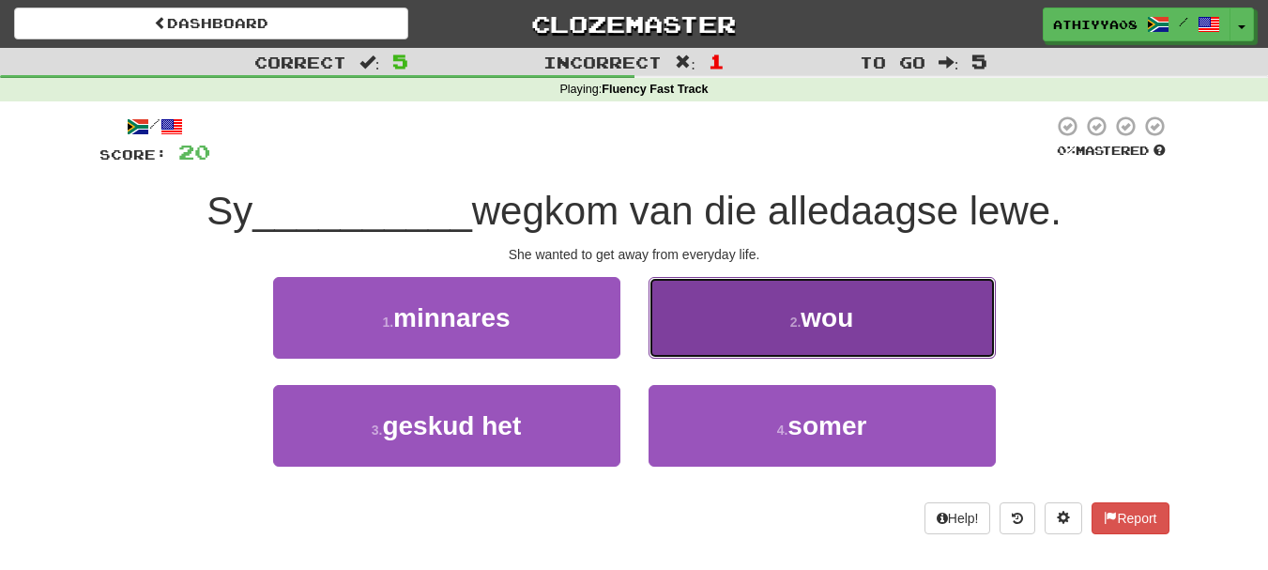
click at [879, 324] on button "2 . wou" at bounding box center [821, 318] width 347 height 82
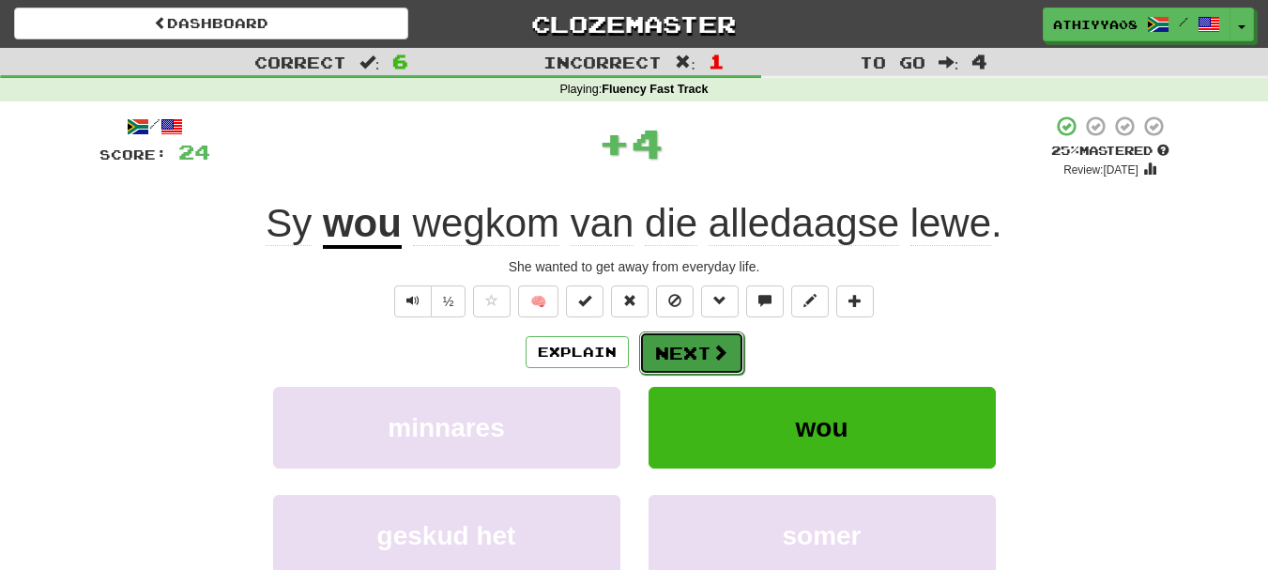
click at [681, 355] on button "Next" at bounding box center [691, 352] width 105 height 43
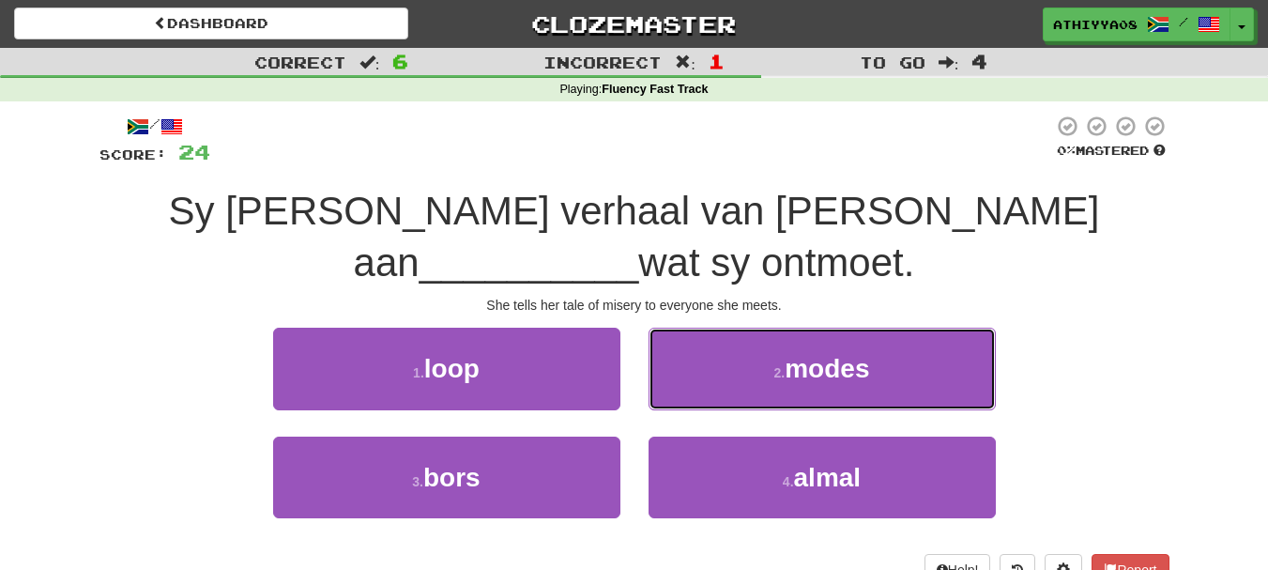
click at [681, 355] on button "2 . modes" at bounding box center [821, 368] width 347 height 82
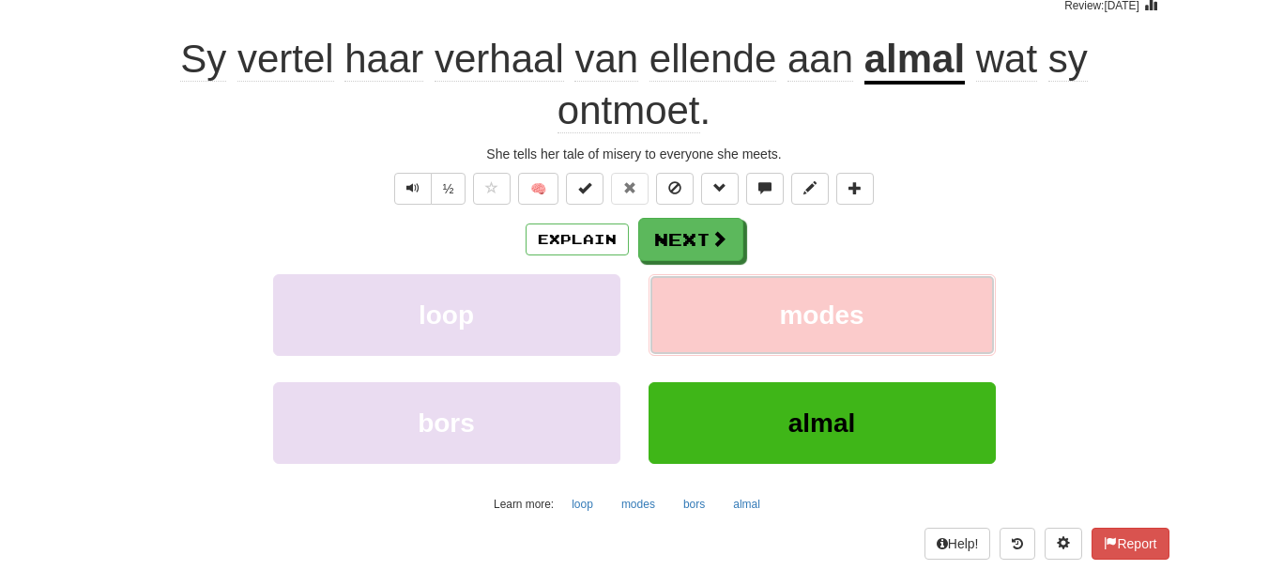
scroll to position [166, 0]
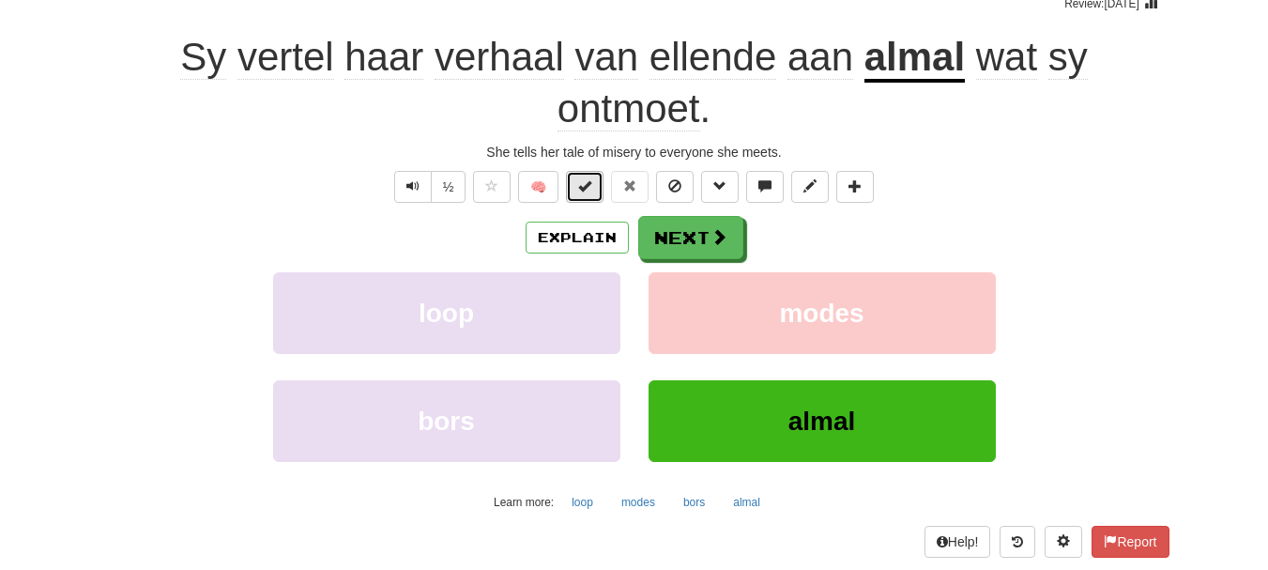
click at [586, 198] on button at bounding box center [585, 187] width 38 height 32
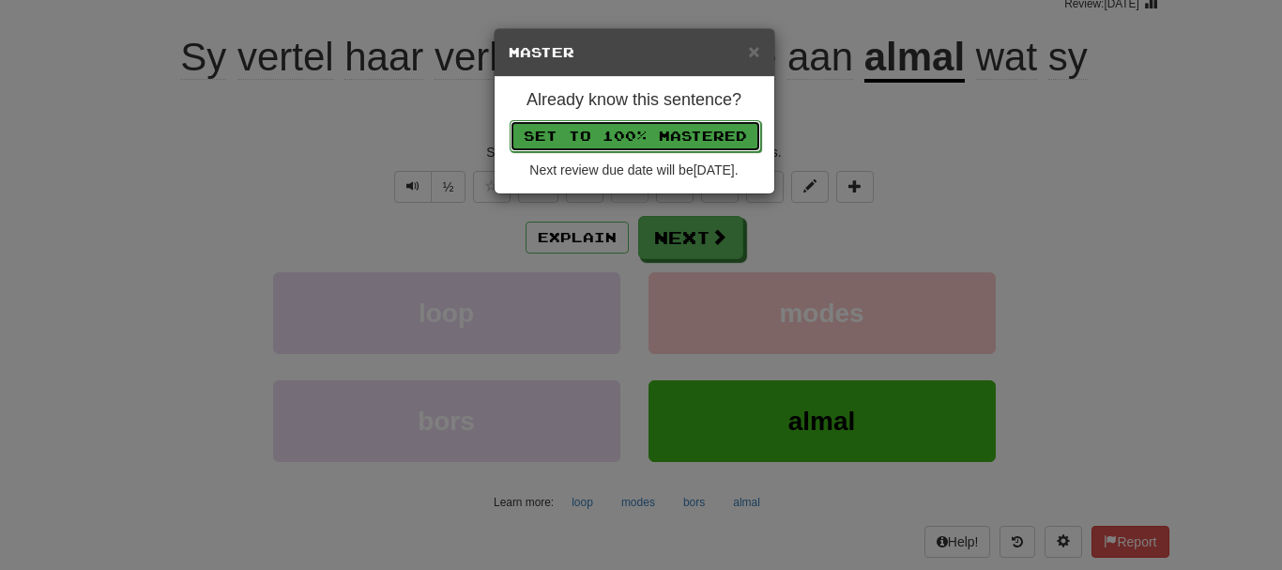
click at [660, 134] on button "Set to 100% Mastered" at bounding box center [635, 136] width 251 height 32
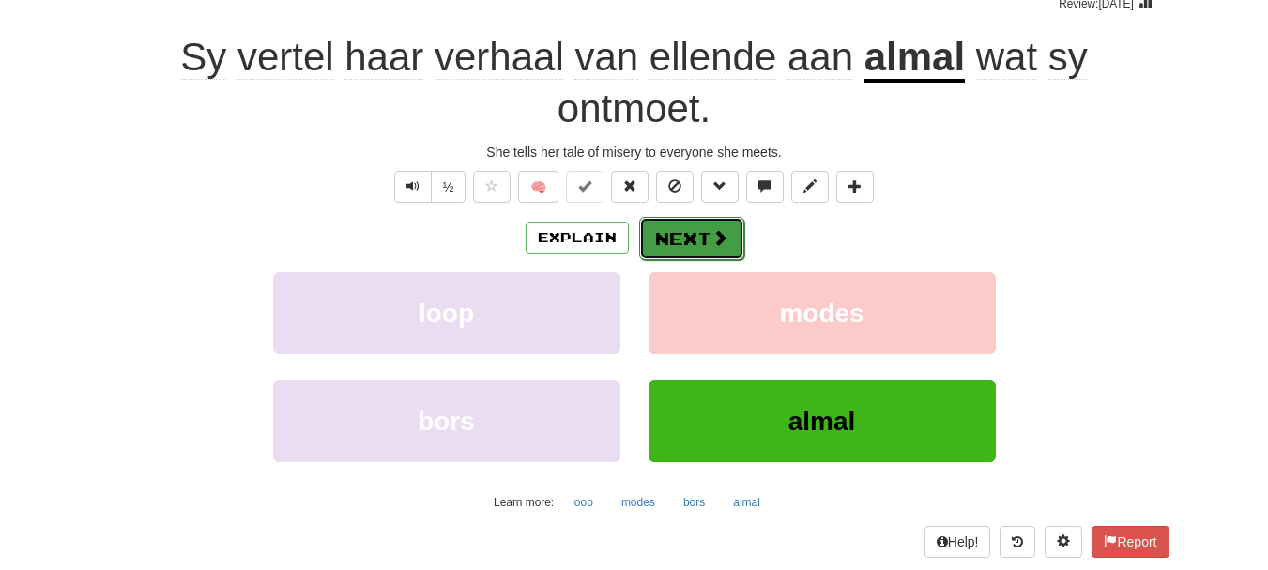
click at [680, 234] on button "Next" at bounding box center [691, 238] width 105 height 43
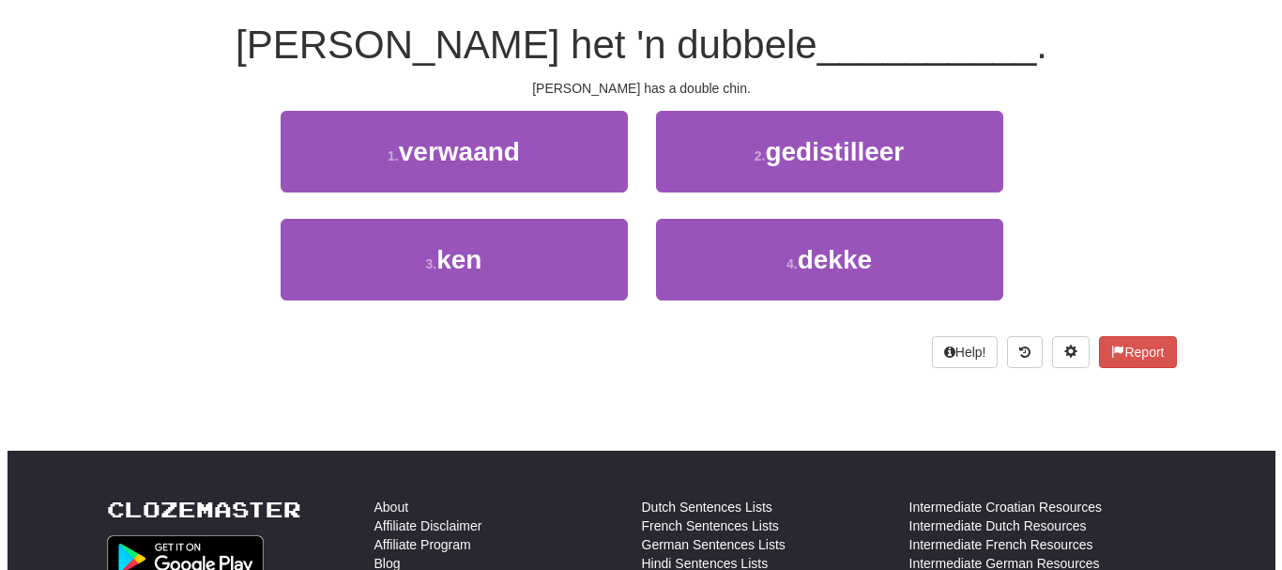
scroll to position [0, 0]
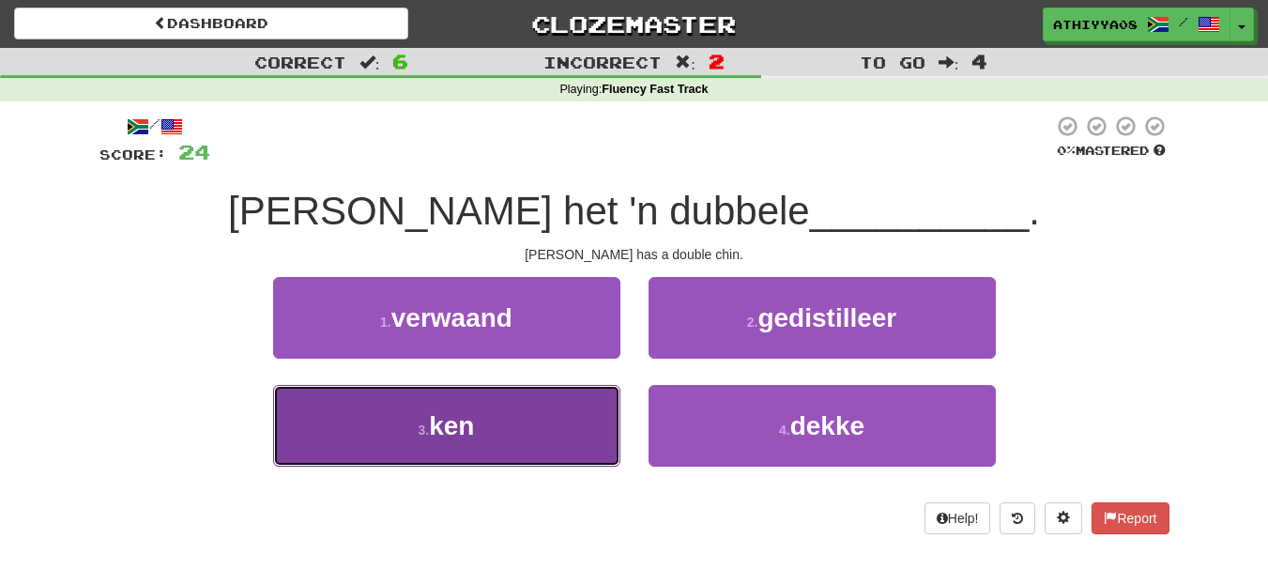
click at [465, 426] on span "ken" at bounding box center [451, 425] width 45 height 29
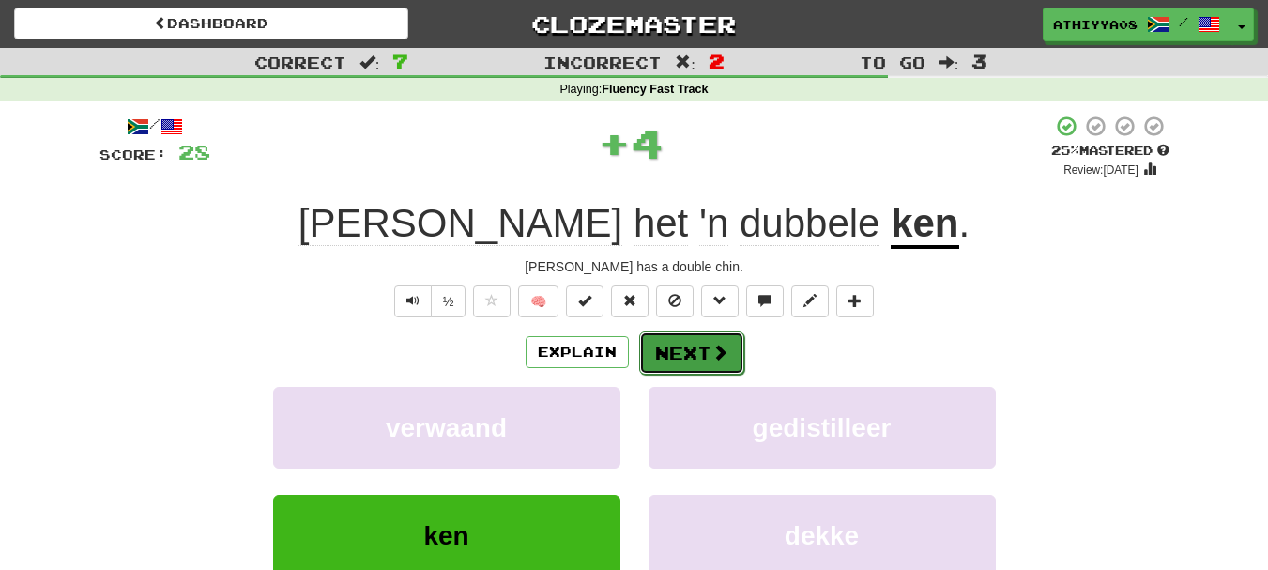
click at [676, 345] on button "Next" at bounding box center [691, 352] width 105 height 43
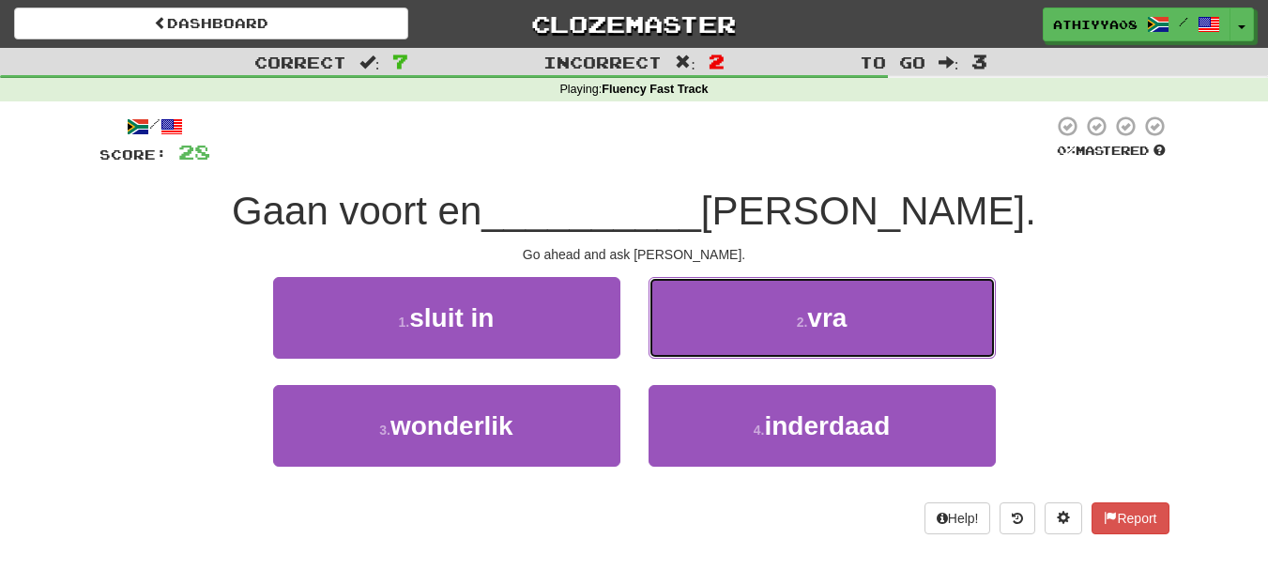
click at [676, 345] on button "2 . vra" at bounding box center [821, 318] width 347 height 82
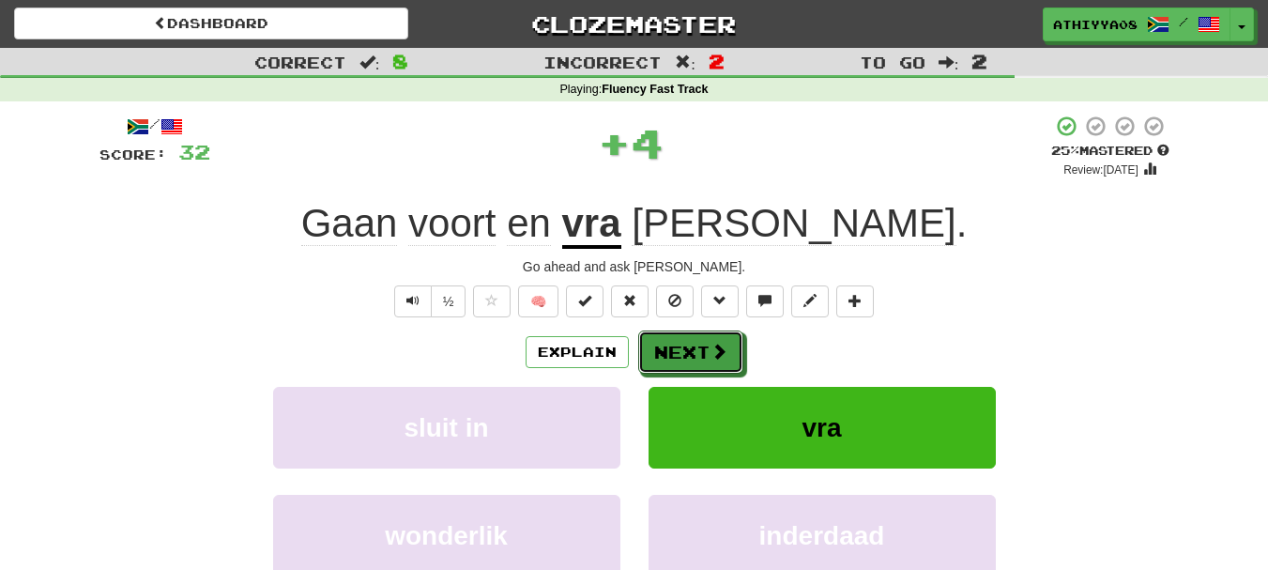
click at [676, 345] on button "Next" at bounding box center [690, 351] width 105 height 43
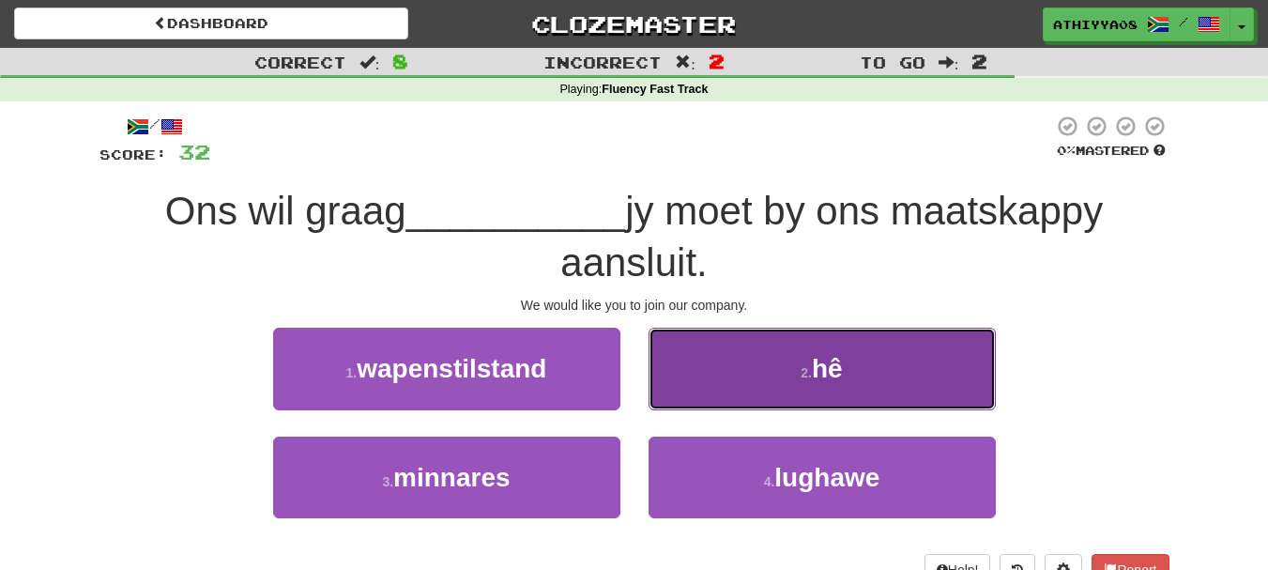
click at [744, 364] on button "2 . hê" at bounding box center [821, 368] width 347 height 82
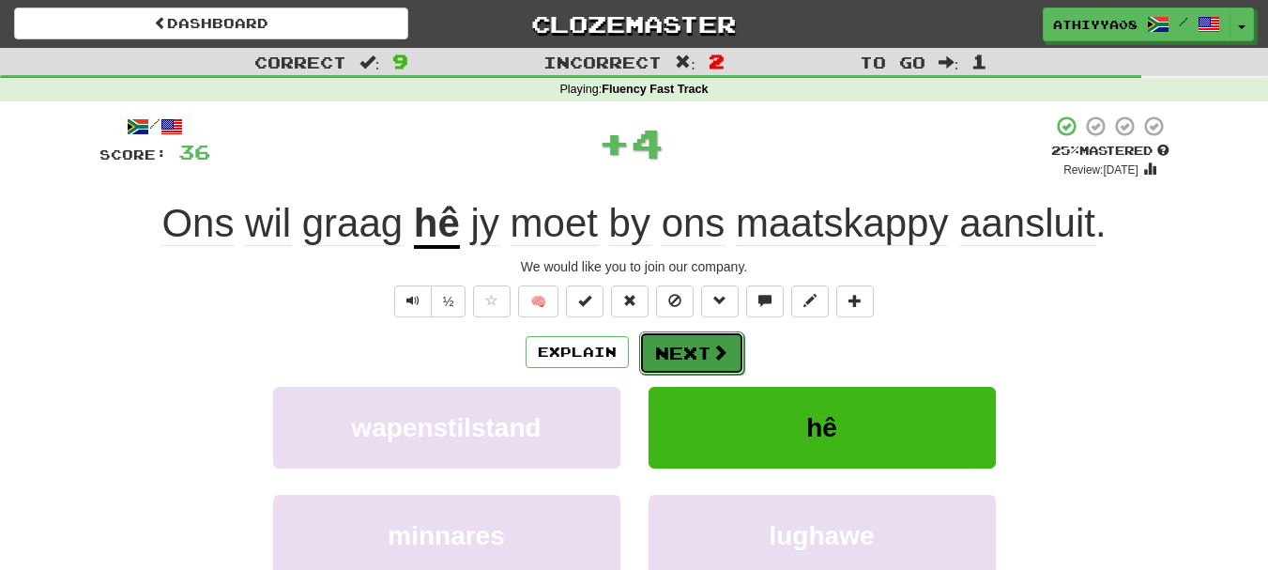
click at [677, 340] on button "Next" at bounding box center [691, 352] width 105 height 43
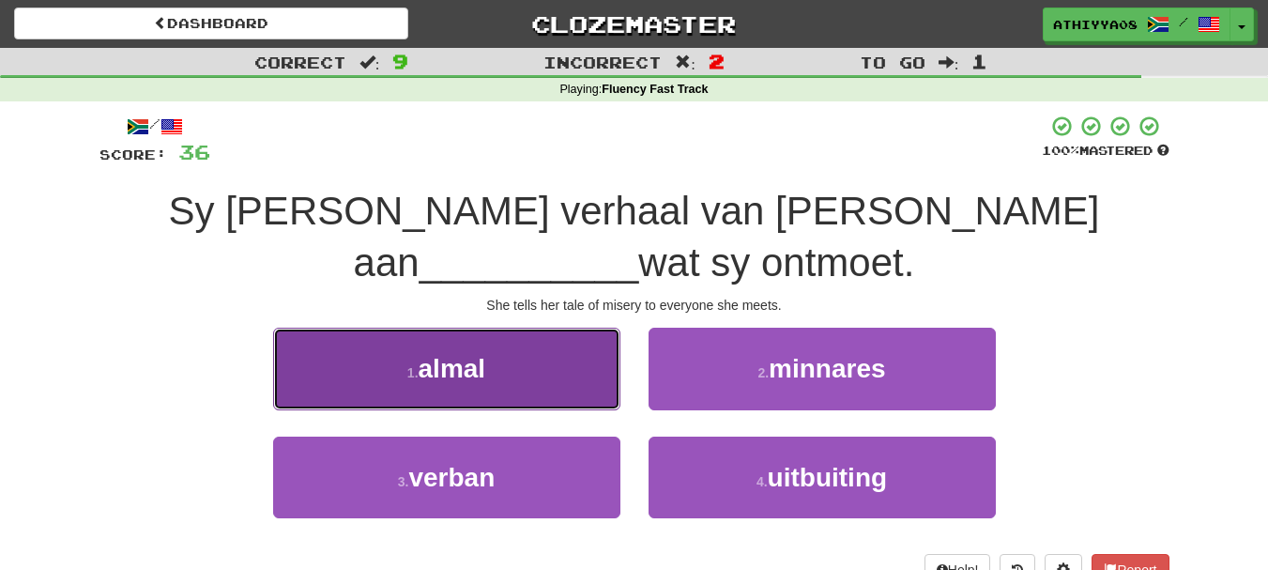
click at [462, 379] on span "almal" at bounding box center [452, 368] width 68 height 29
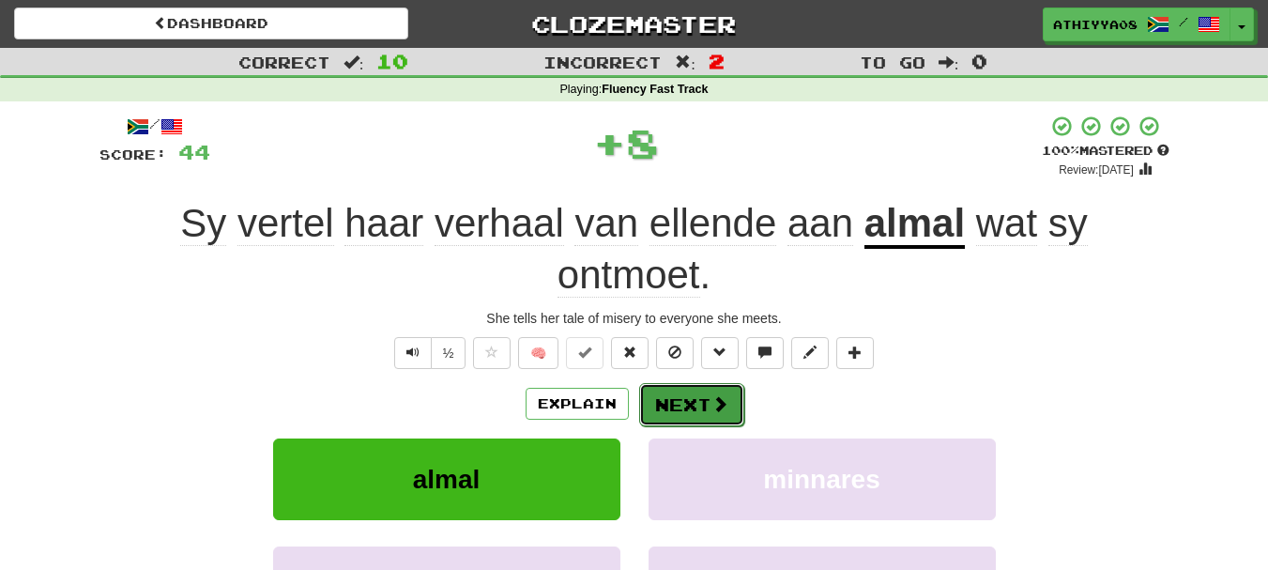
click at [705, 407] on button "Next" at bounding box center [691, 404] width 105 height 43
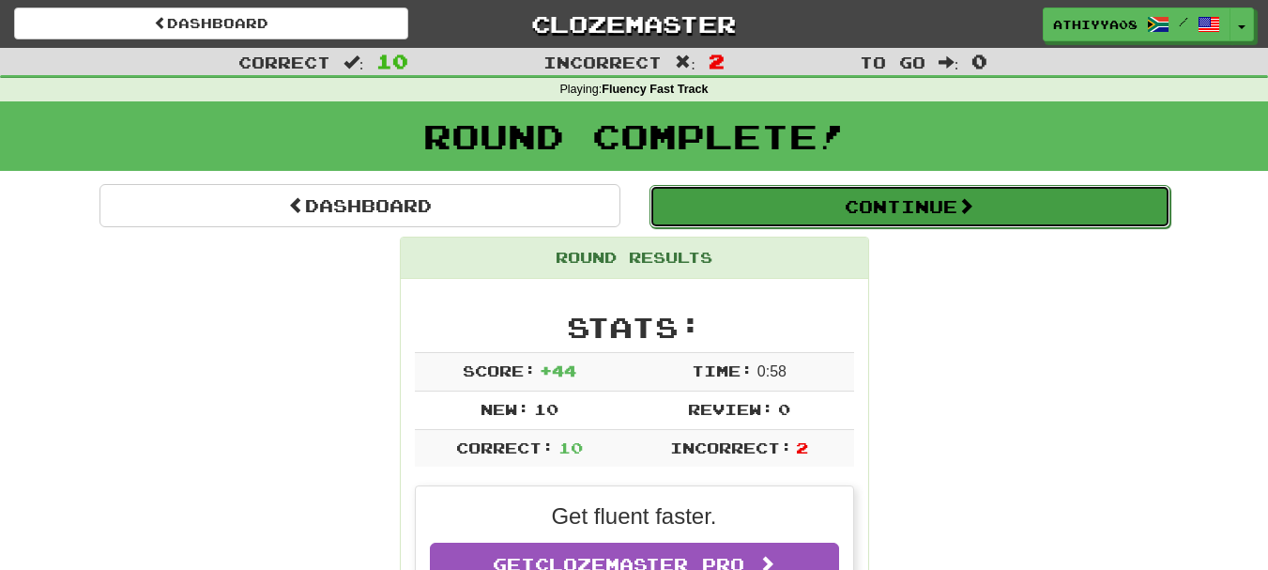
click at [964, 205] on span at bounding box center [965, 205] width 17 height 17
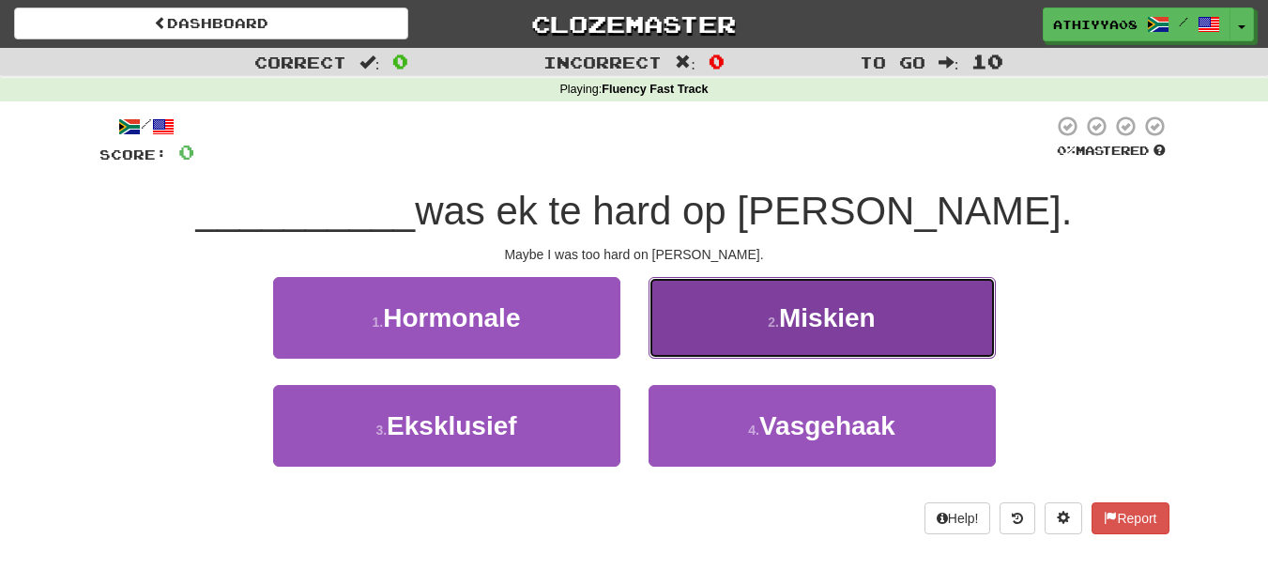
click at [786, 329] on span "Miskien" at bounding box center [827, 317] width 97 height 29
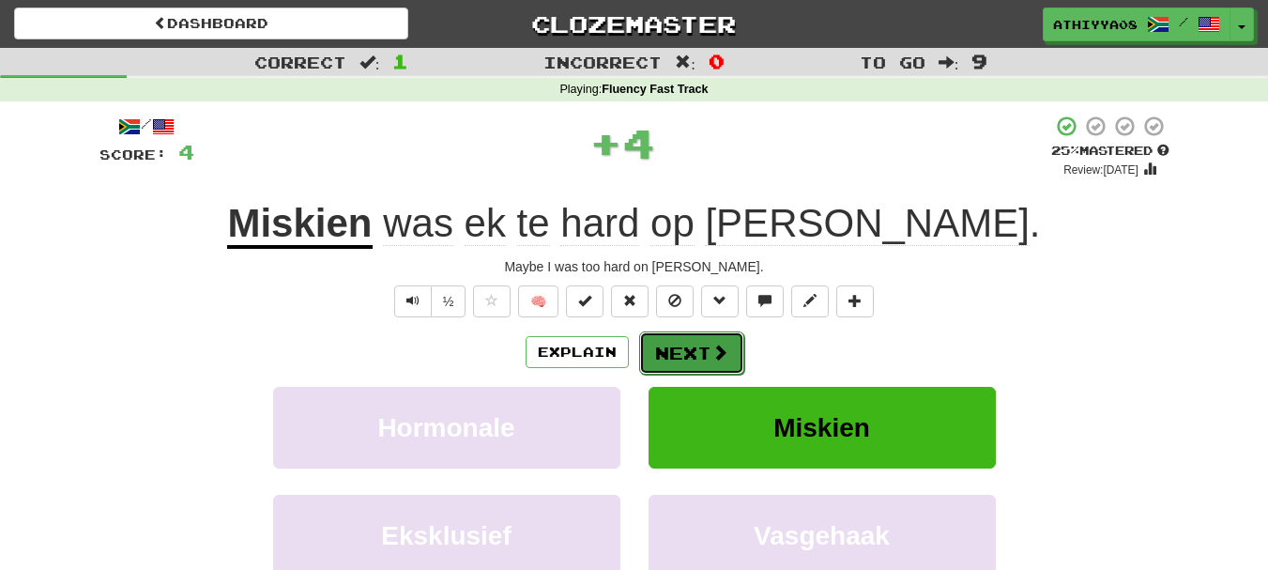
click at [706, 345] on button "Next" at bounding box center [691, 352] width 105 height 43
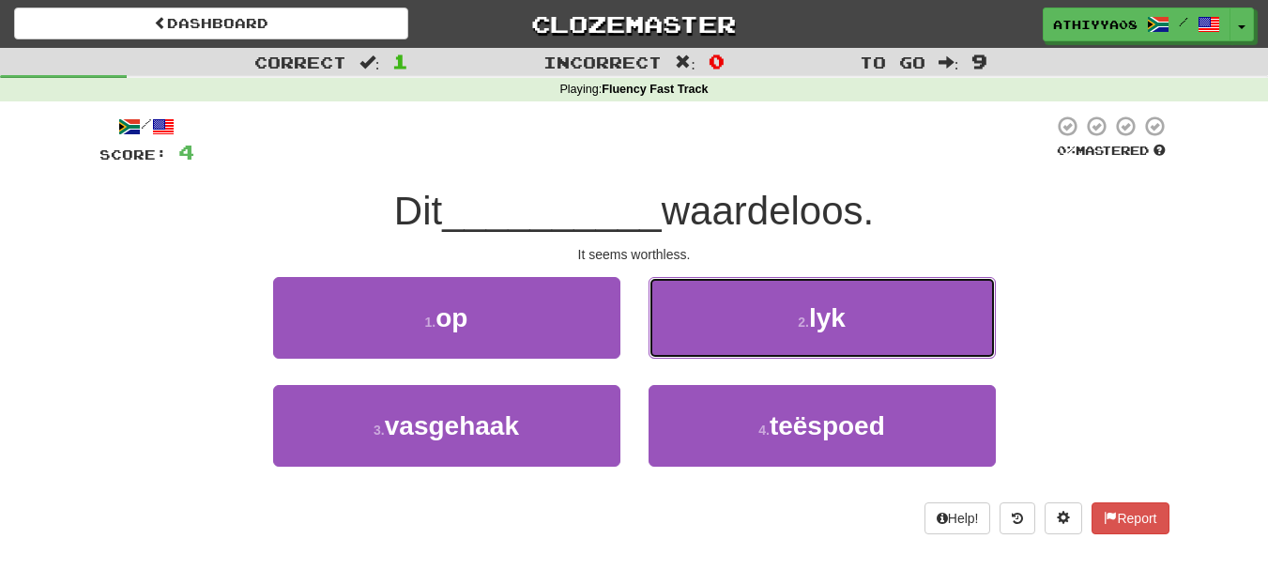
click at [706, 345] on button "2 . lyk" at bounding box center [821, 318] width 347 height 82
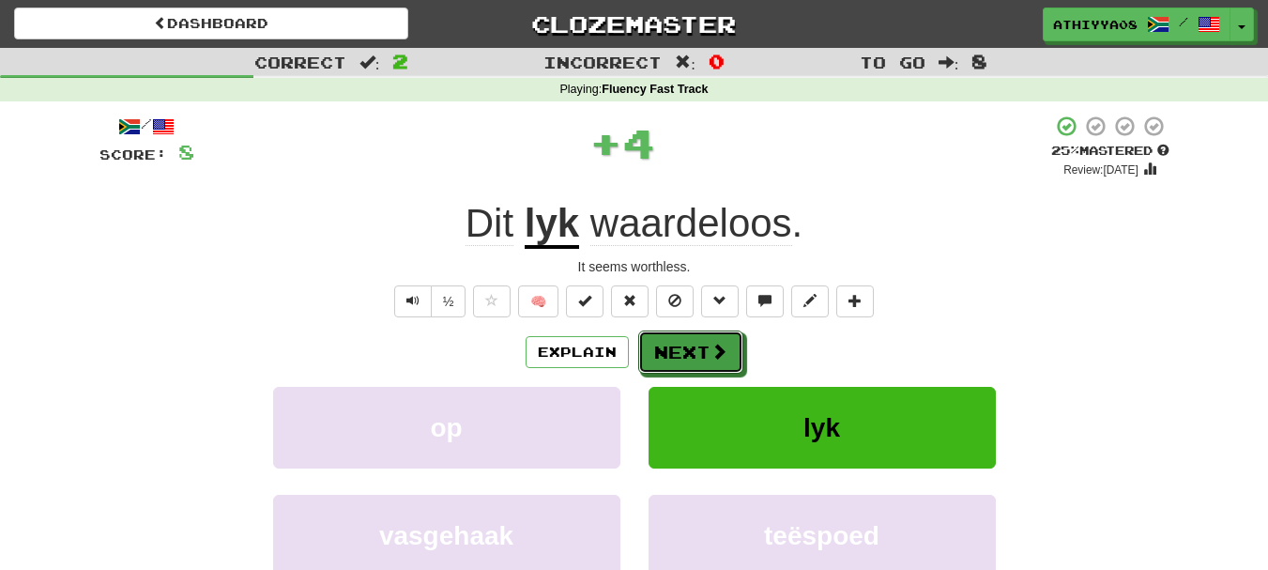
click at [706, 345] on button "Next" at bounding box center [690, 351] width 105 height 43
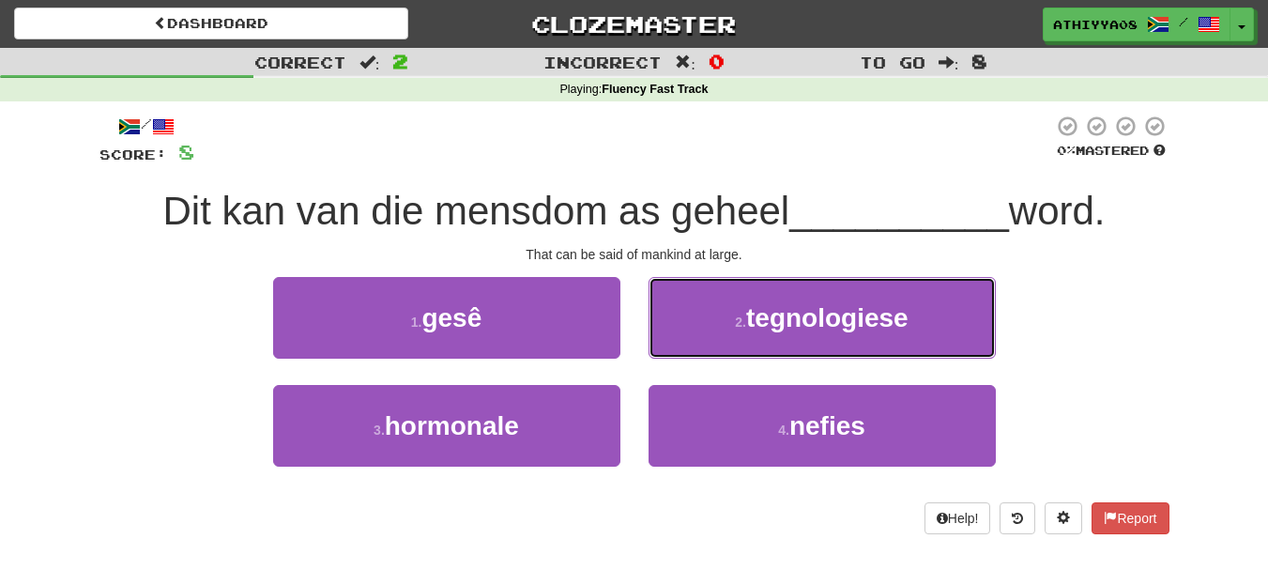
click at [706, 345] on button "2 . tegnologiese" at bounding box center [821, 318] width 347 height 82
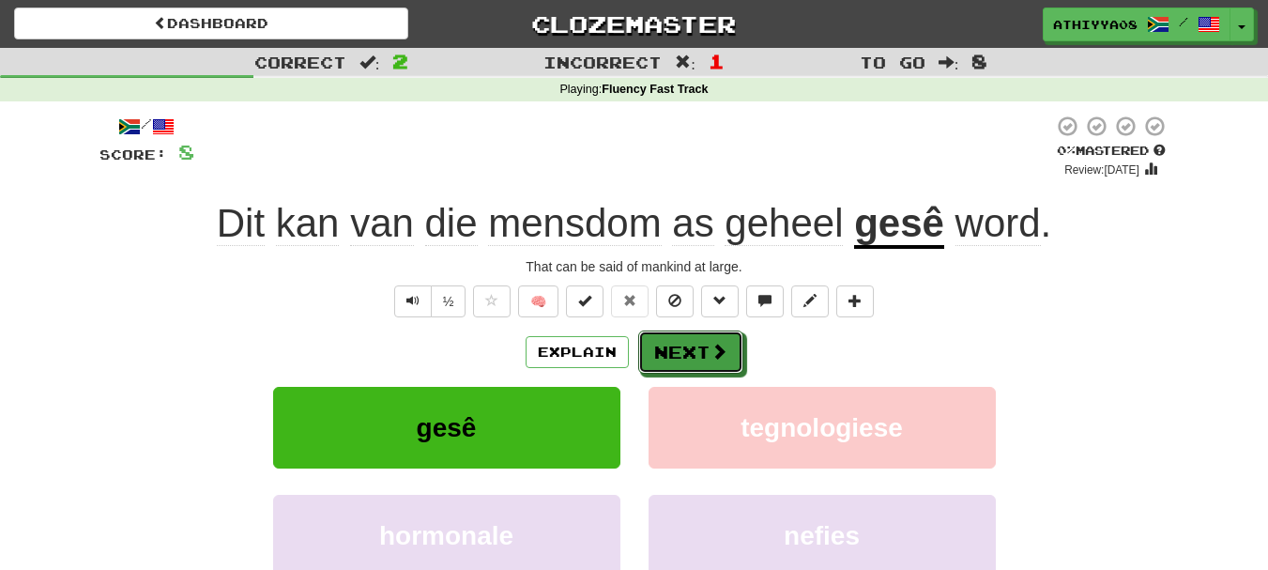
click at [706, 345] on button "Next" at bounding box center [690, 351] width 105 height 43
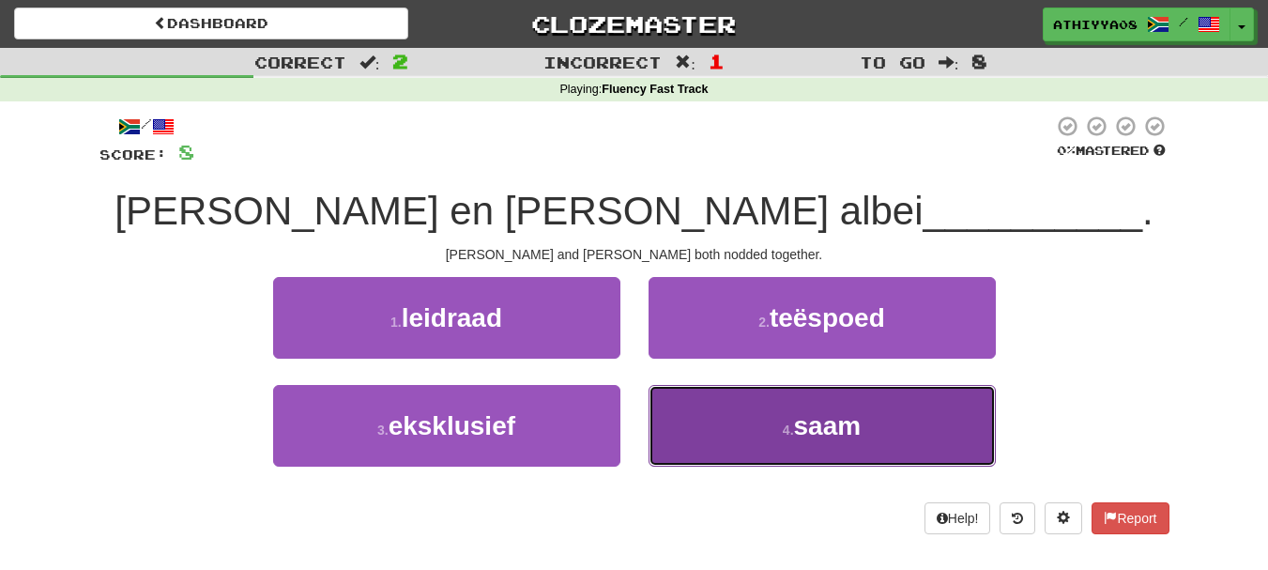
click at [741, 407] on button "4 . saam" at bounding box center [821, 426] width 347 height 82
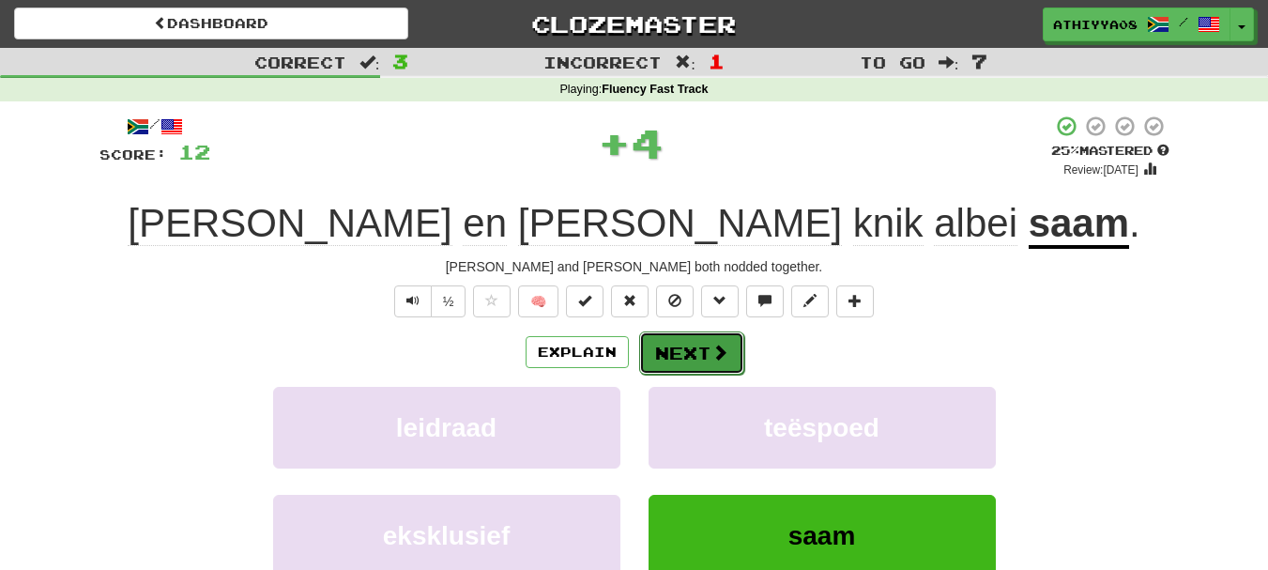
click at [694, 345] on button "Next" at bounding box center [691, 352] width 105 height 43
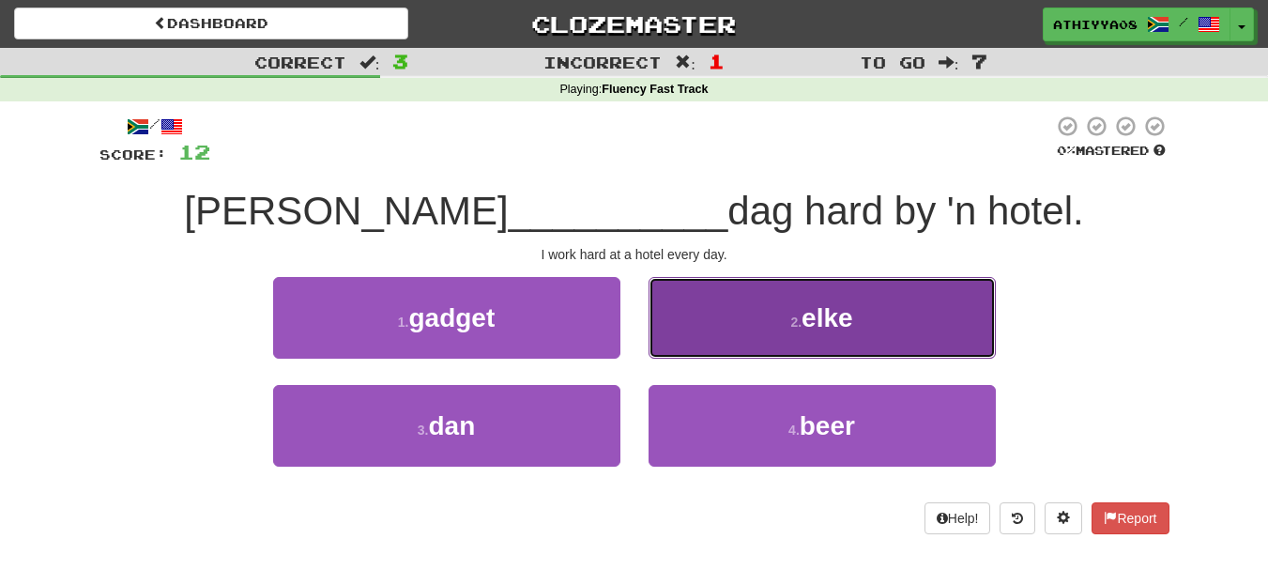
click at [750, 312] on button "2 . elke" at bounding box center [821, 318] width 347 height 82
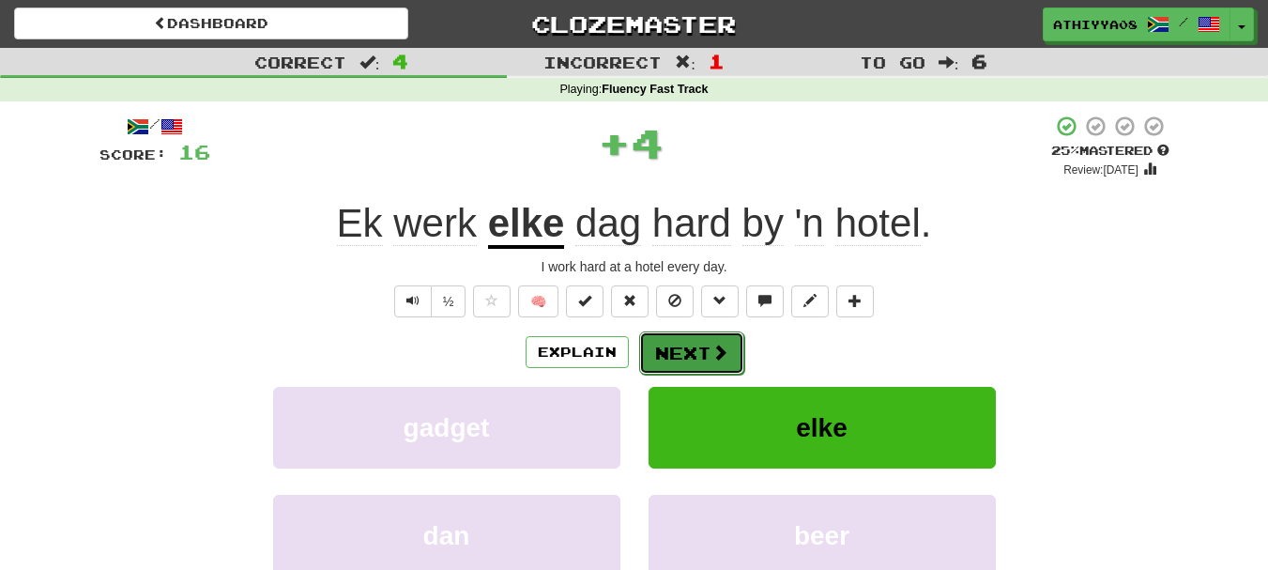
click at [669, 358] on button "Next" at bounding box center [691, 352] width 105 height 43
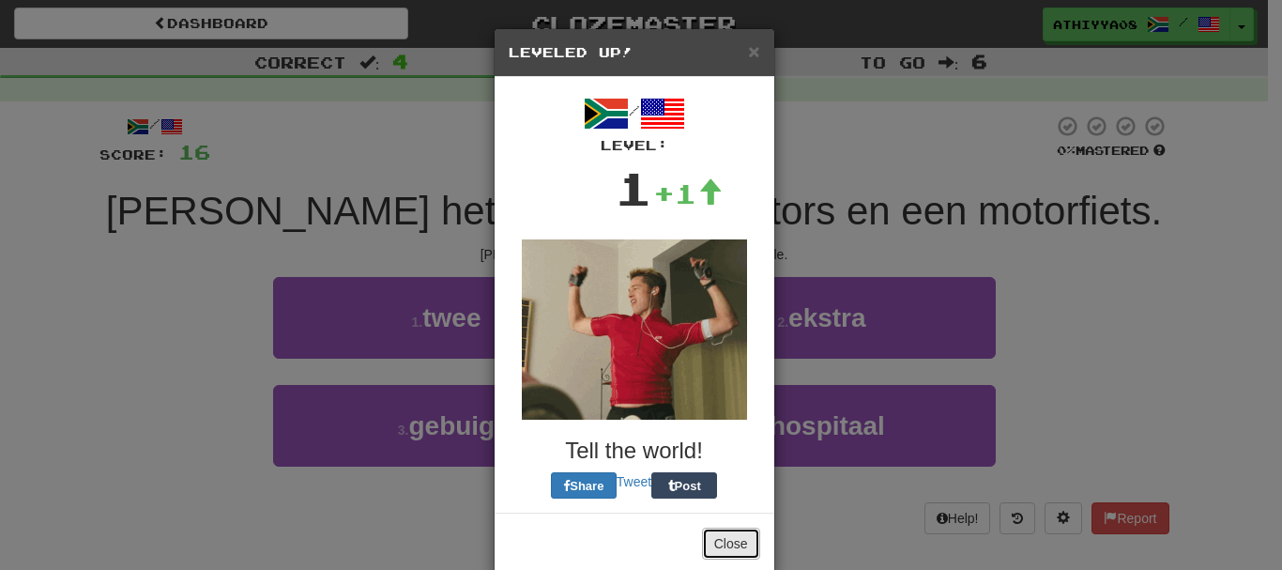
click at [725, 542] on button "Close" at bounding box center [731, 543] width 58 height 32
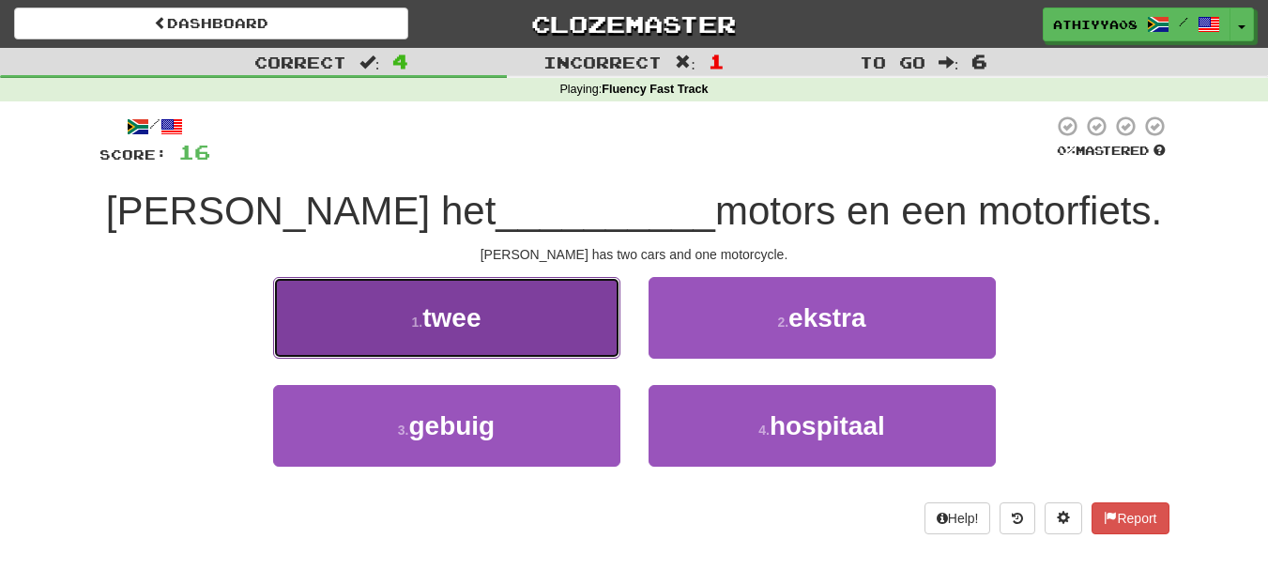
click at [462, 330] on span "twee" at bounding box center [451, 317] width 58 height 29
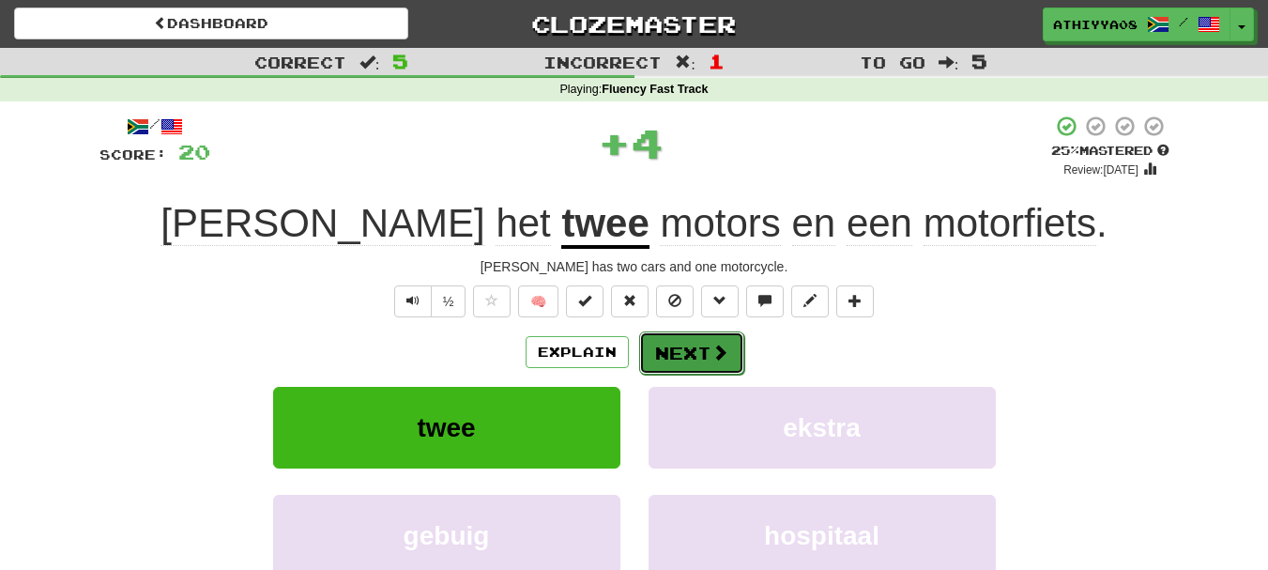
click at [704, 354] on button "Next" at bounding box center [691, 352] width 105 height 43
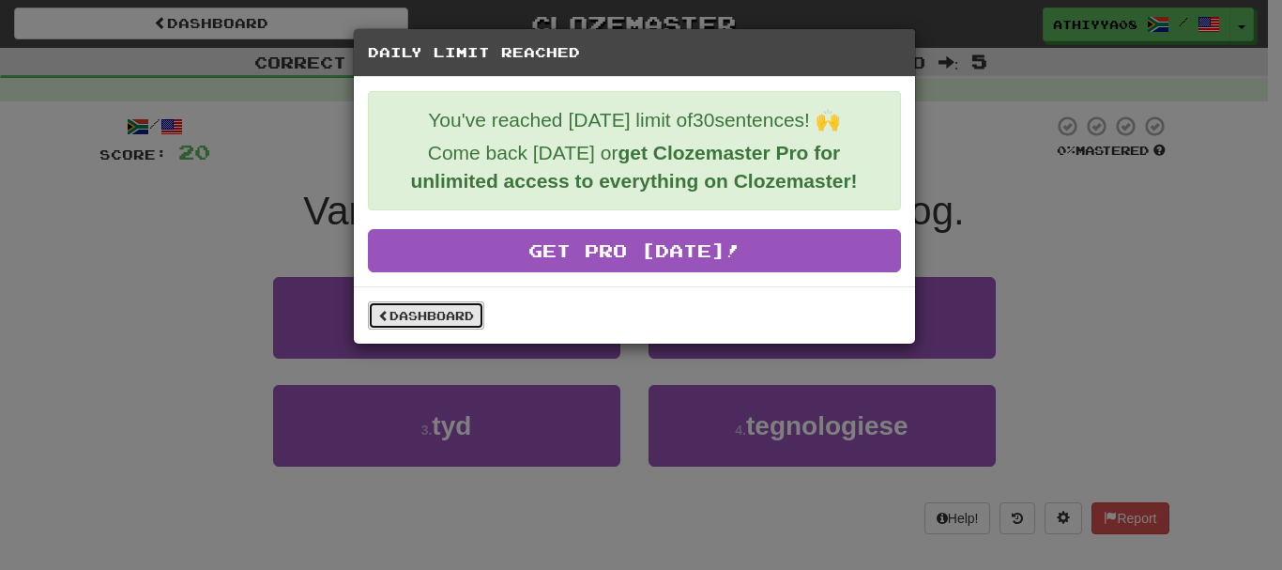
click at [425, 318] on link "Dashboard" at bounding box center [426, 315] width 116 height 28
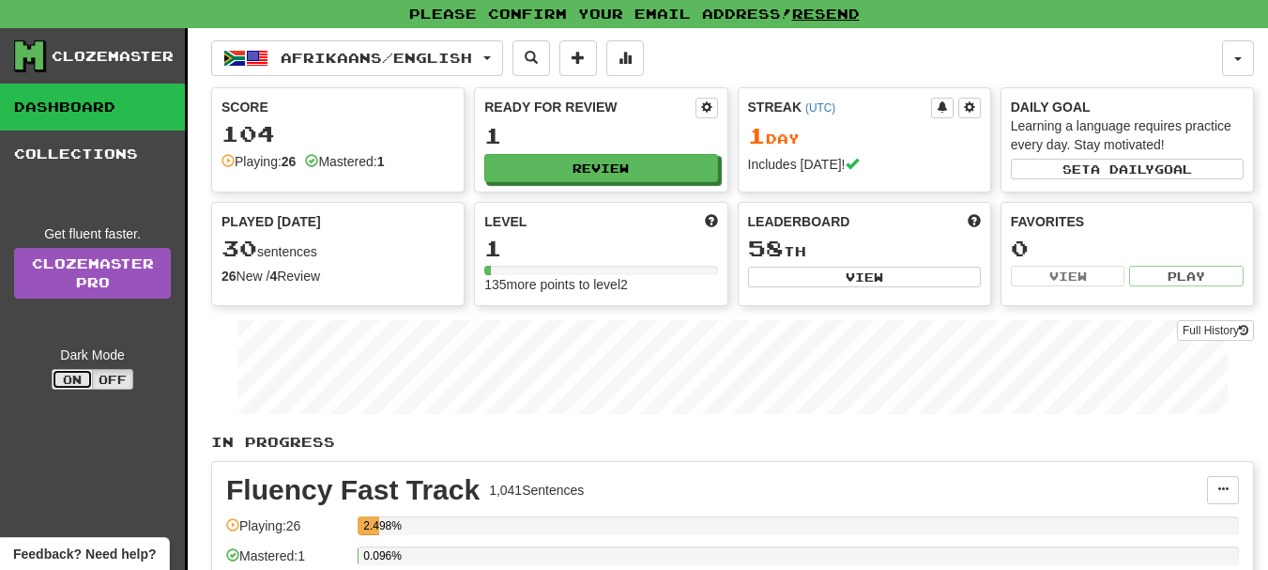
click at [69, 379] on button "On" at bounding box center [72, 379] width 41 height 21
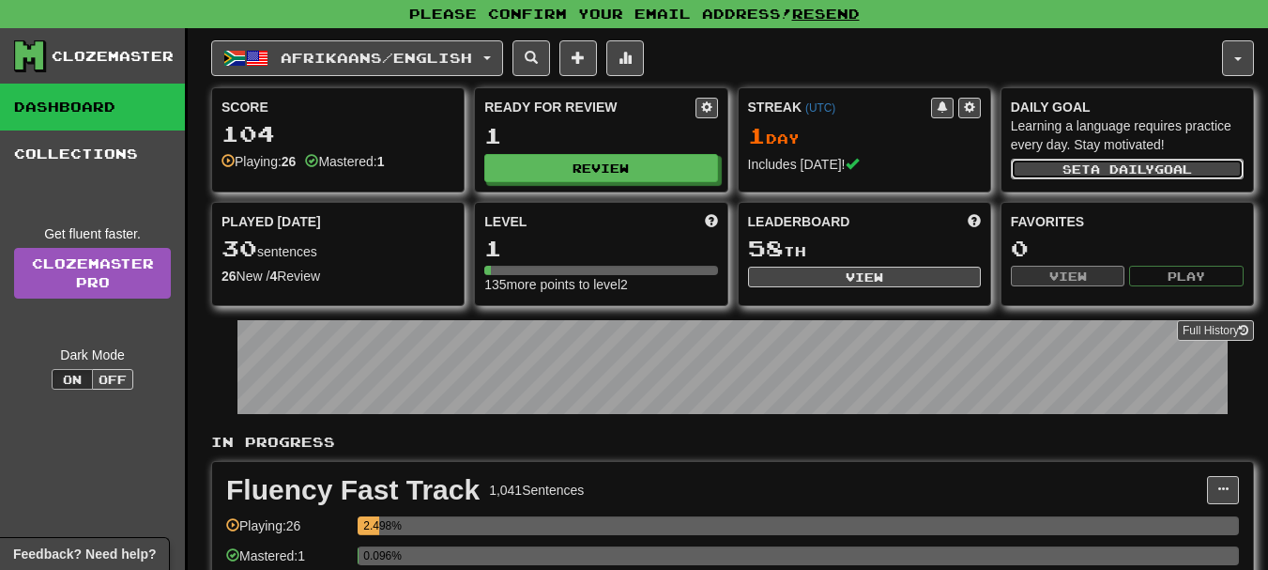
click at [1138, 168] on span "a daily" at bounding box center [1122, 168] width 64 height 13
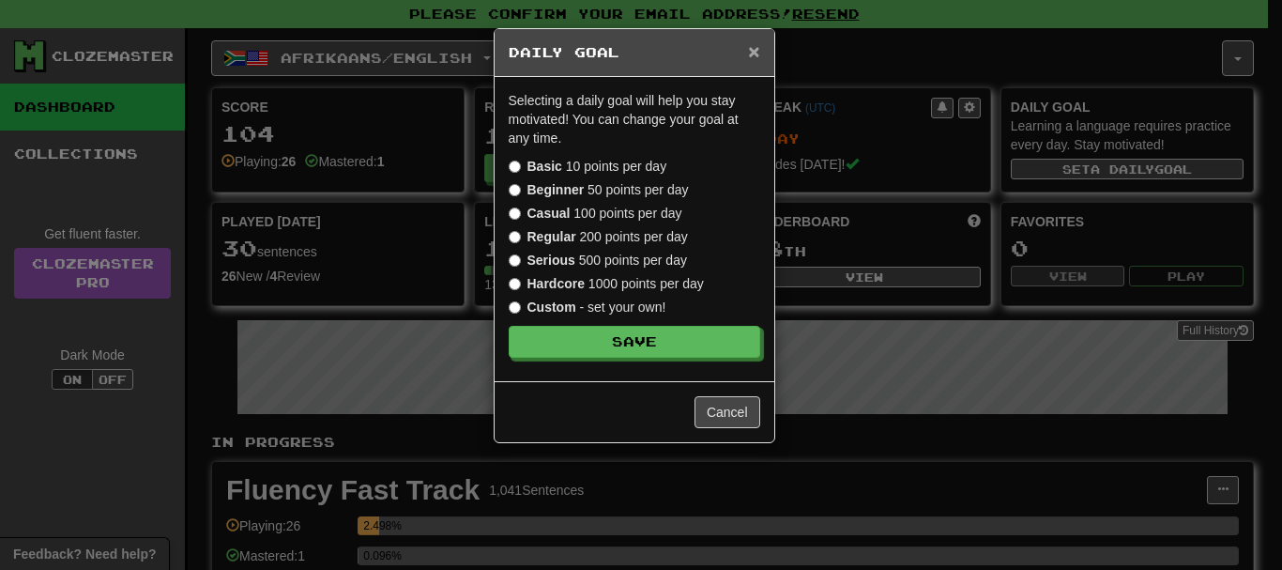
click at [753, 50] on span "×" at bounding box center [753, 51] width 11 height 22
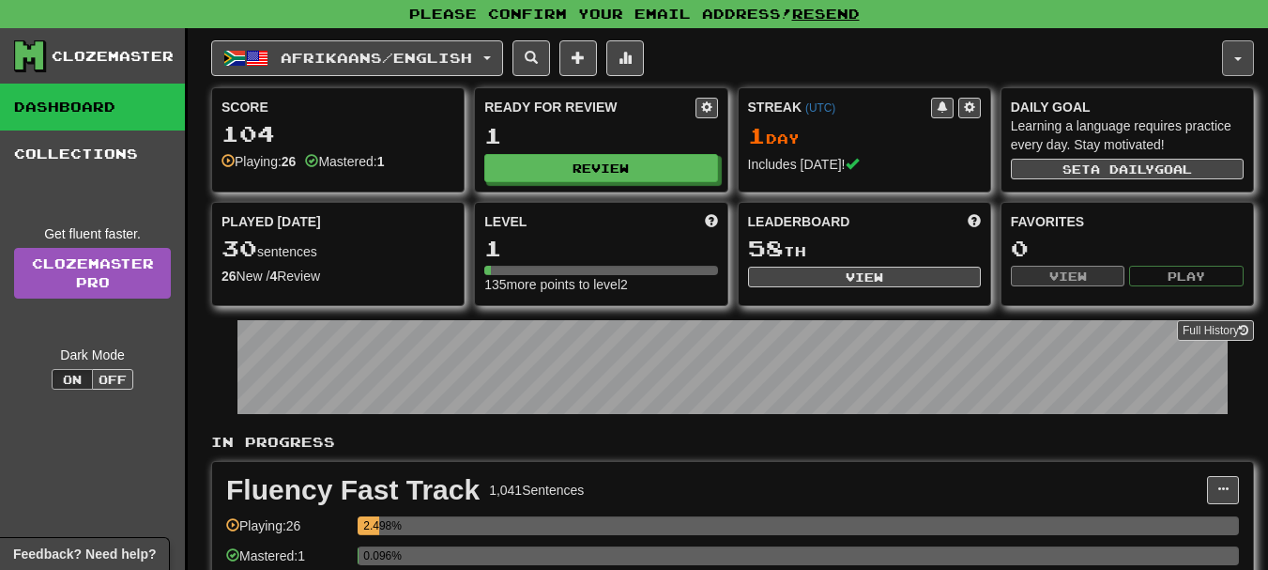
click at [1229, 73] on button "button" at bounding box center [1238, 58] width 32 height 36
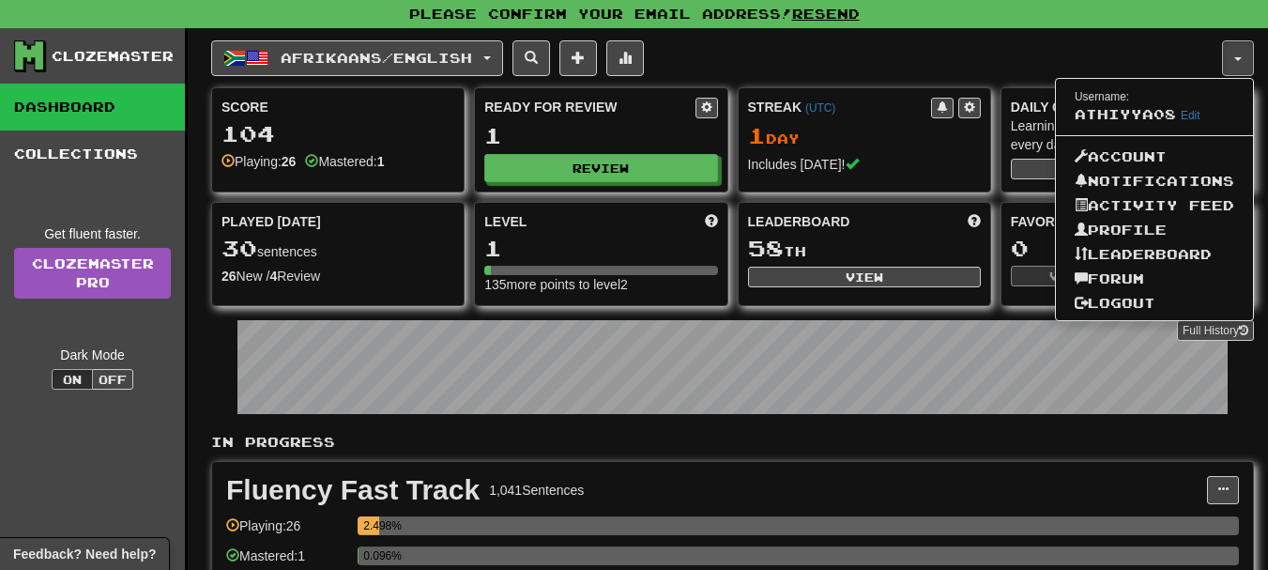
click at [932, 27] on div "Please confirm your email address! Resend" at bounding box center [634, 14] width 1268 height 28
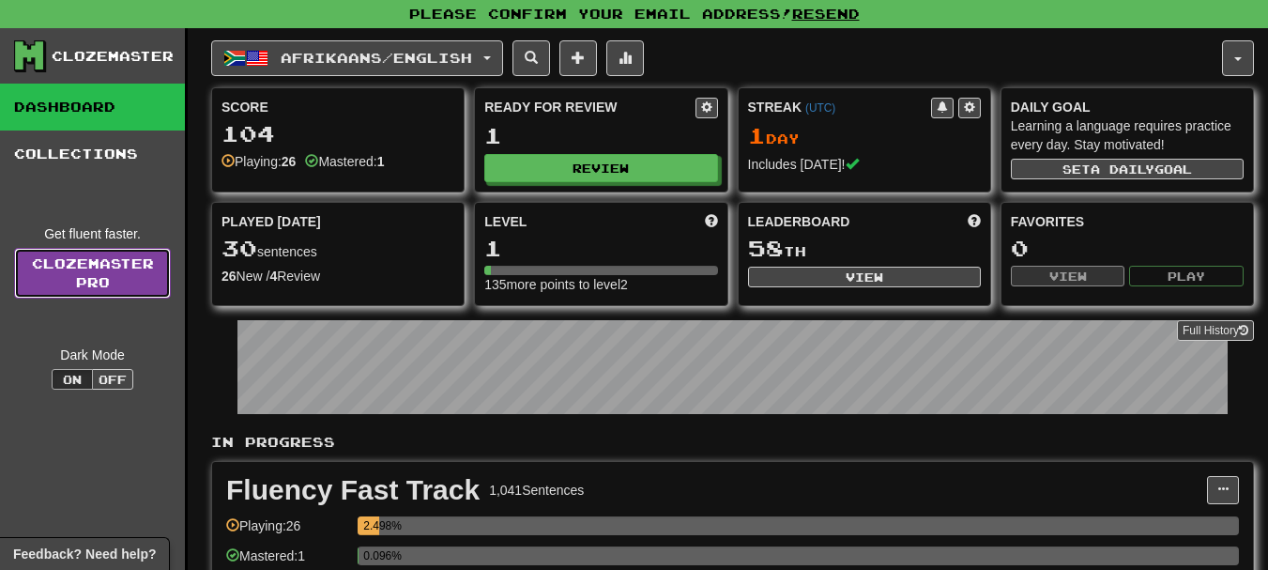
click at [147, 283] on link "Clozemaster Pro" at bounding box center [92, 273] width 157 height 51
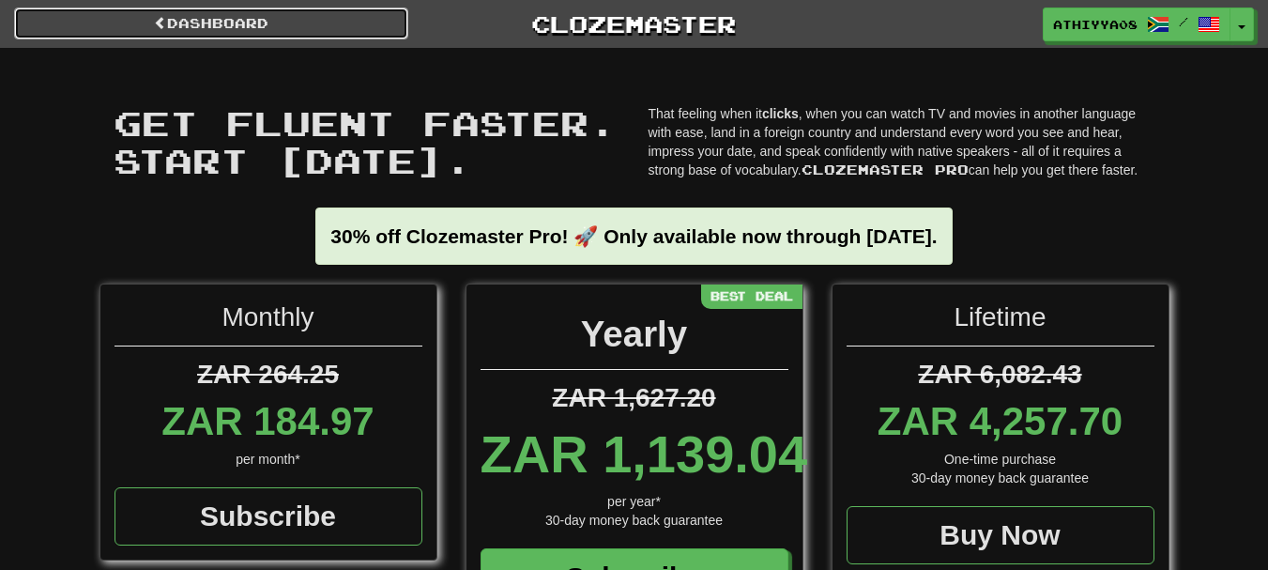
click at [270, 29] on link "Dashboard" at bounding box center [211, 24] width 394 height 32
